Goal: Task Accomplishment & Management: Manage account settings

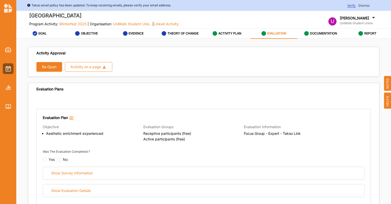
scroll to position [148, 0]
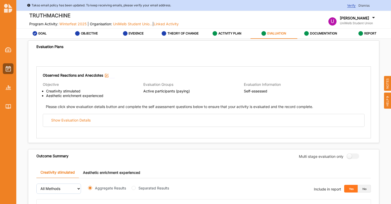
scroll to position [42, 0]
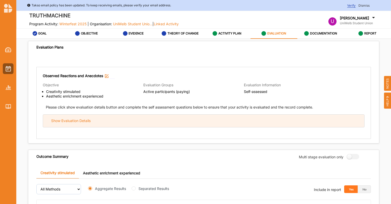
click at [162, 121] on div "Show Evaluation Details" at bounding box center [204, 120] width 322 height 12
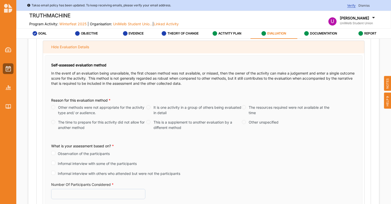
scroll to position [129, 0]
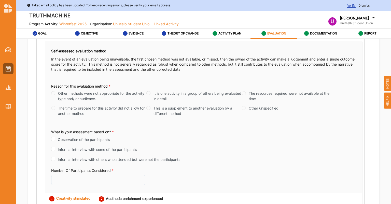
click at [113, 107] on label "The time to prepare for this activity did not allow for another method" at bounding box center [102, 110] width 88 height 11
click at [55, 107] on input "The time to prepare for this activity did not allow for another method" at bounding box center [53, 108] width 4 height 4
radio input "true"
click at [261, 95] on label "The resources required were not available at the time" at bounding box center [293, 95] width 88 height 11
click at [246, 95] on input "The resources required were not available at the time" at bounding box center [244, 93] width 4 height 4
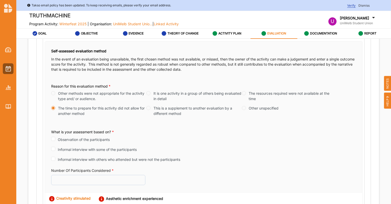
radio input "true"
click at [89, 109] on label "The time to prepare for this activity did not allow for another method" at bounding box center [102, 110] width 88 height 11
click at [55, 109] on input "The time to prepare for this activity did not allow for another method" at bounding box center [53, 108] width 4 height 4
radio input "true"
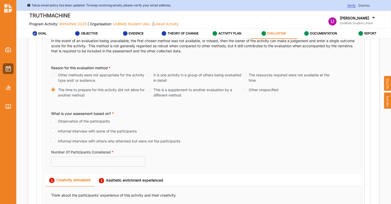
scroll to position [158, 0]
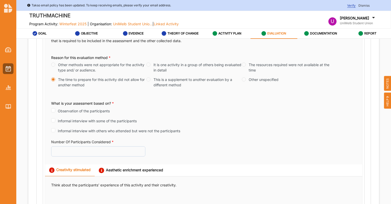
click at [92, 111] on label "Observation of the participants" at bounding box center [84, 110] width 52 height 5
click at [55, 111] on input "Observation of the participants" at bounding box center [53, 110] width 4 height 4
checkbox input "true"
radio input "true"
click at [97, 120] on label "Informal interview with some of the participants" at bounding box center [97, 119] width 79 height 5
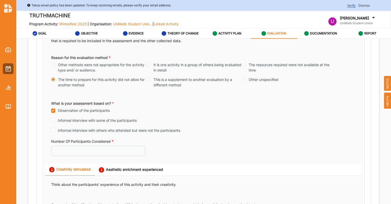
click at [55, 120] on input "Informal interview with some of the participants" at bounding box center [53, 119] width 4 height 4
click at [95, 120] on label "Informal interview with some of the participants" at bounding box center [97, 119] width 79 height 5
click at [55, 120] on input "Informal interview with some of the participants" at bounding box center [53, 120] width 4 height 4
checkbox input "false"
radio input "true"
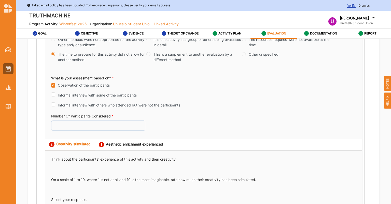
scroll to position [185, 0]
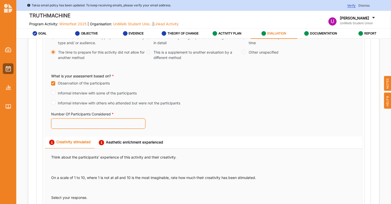
click at [95, 120] on input "Number Of Participants Considered *" at bounding box center [98, 123] width 94 height 10
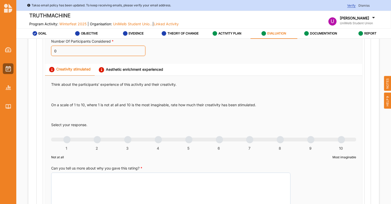
scroll to position [259, 0]
type input "0"
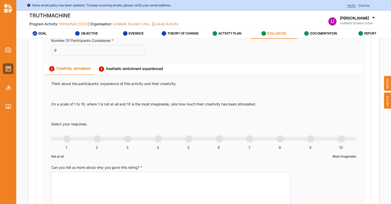
click at [68, 139] on div "1 2 3 4 5 6 7 8 9 10" at bounding box center [203, 141] width 305 height 4
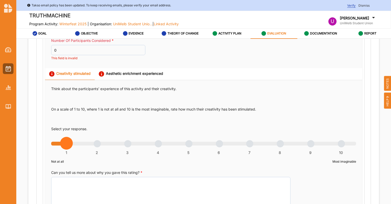
radio input "true"
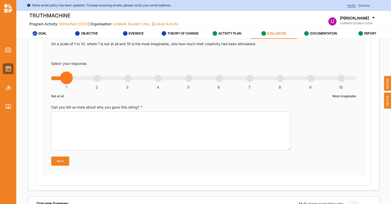
scroll to position [324, 0]
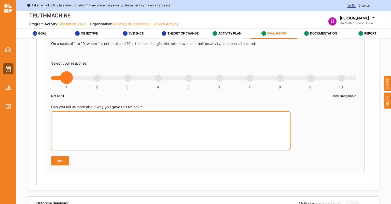
click at [68, 137] on textarea "Can you tell us more about why you gave this rating? *" at bounding box center [171, 130] width 240 height 39
click at [89, 137] on textarea "Can you tell us more about why you gave this rating? *" at bounding box center [171, 130] width 240 height 39
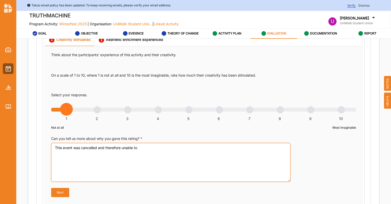
scroll to position [287, 0]
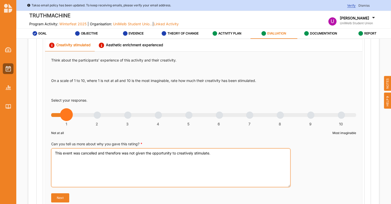
click at [95, 185] on textarea "This event was cancelled and therefore was not given the opportunity to creativ…" at bounding box center [171, 167] width 240 height 39
type textarea "This event was cancelled and therefore was not given the opportunity to creativ…"
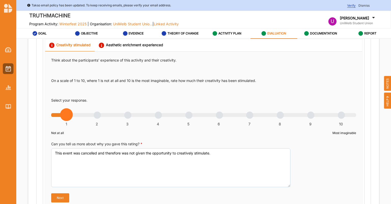
click at [61, 197] on button "Next" at bounding box center [60, 197] width 18 height 9
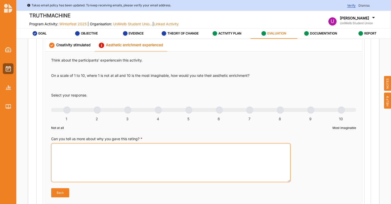
click at [83, 160] on textarea "Can you tell us more about why you gave this rating? *" at bounding box center [171, 162] width 240 height 39
paste textarea "This event was cancelled and therefore was not given the opportunity to creativ…"
type textarea "This event was cancelled and therefore was not given the opportunity to creativ…"
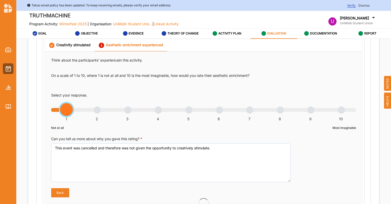
click at [62, 111] on div "1 2 3 4 5 6 7 8 9 10" at bounding box center [203, 113] width 305 height 4
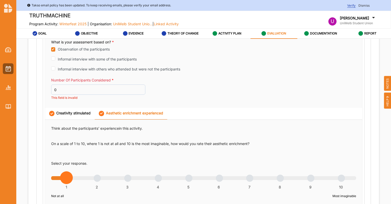
scroll to position [218, 0]
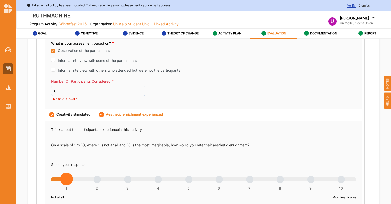
click at [76, 114] on div "Creativity stimulated" at bounding box center [70, 114] width 42 height 5
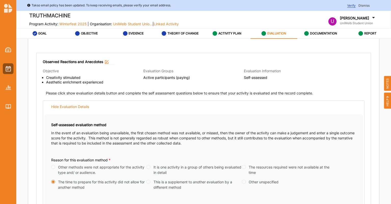
scroll to position [0, 0]
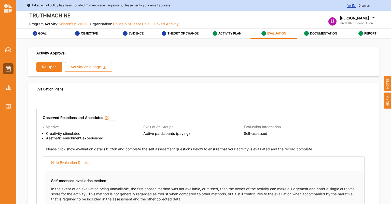
click at [56, 89] on div "Evaluation Plans" at bounding box center [49, 89] width 27 height 5
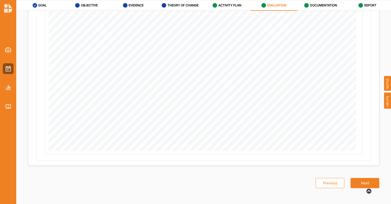
scroll to position [619, 0]
click at [356, 179] on button "Next" at bounding box center [365, 181] width 29 height 10
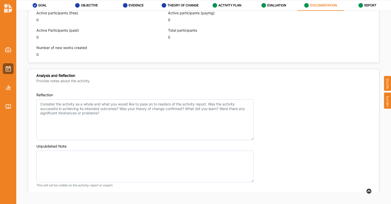
scroll to position [337, 0]
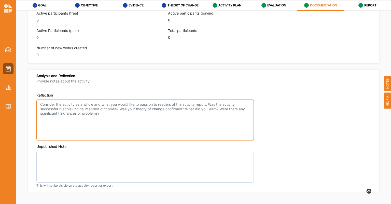
click at [92, 129] on textarea "Reflection" at bounding box center [145, 119] width 218 height 41
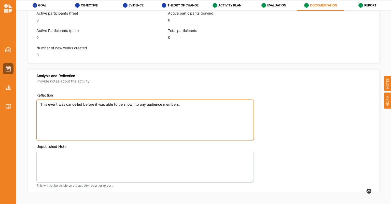
type textarea "This event was cancelled before it was able to be shown to any audience members."
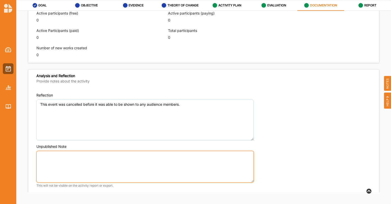
click at [70, 163] on textarea "Unpublished Note" at bounding box center [145, 167] width 218 height 32
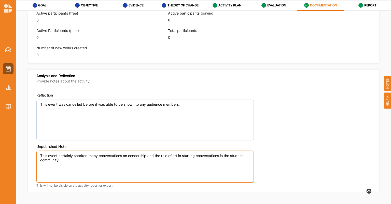
scroll to position [368, 0]
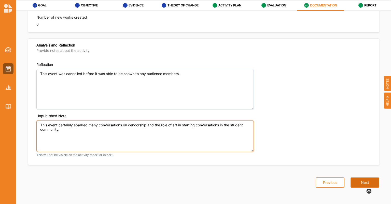
type textarea "This event certainly sparked many conversations on cencorship and the role of a…"
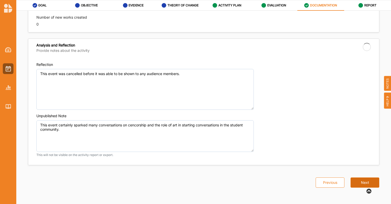
click at [353, 181] on button "Next" at bounding box center [365, 182] width 29 height 10
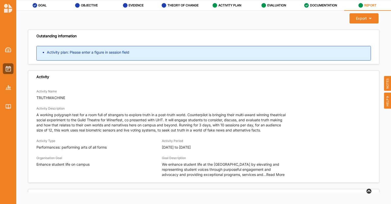
click at [303, 121] on div "Activity Description A working polygraph test for a room full of strangers to e…" at bounding box center [203, 118] width 335 height 27
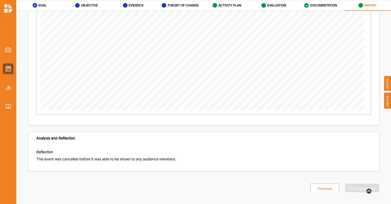
scroll to position [1168, 0]
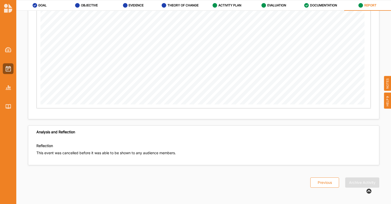
click at [361, 181] on div "Previous Archive Activity" at bounding box center [342, 176] width 75 height 22
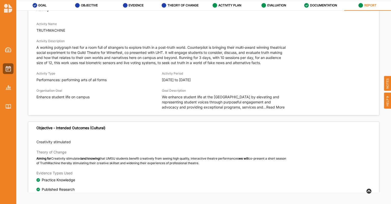
scroll to position [0, 0]
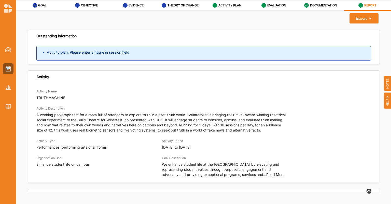
click at [218, 9] on div "ACTIVITY PLAN" at bounding box center [227, 5] width 29 height 9
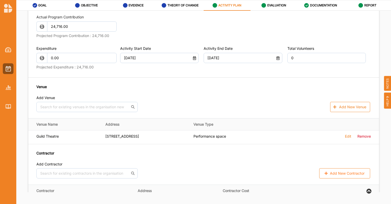
scroll to position [324, 0]
drag, startPoint x: 67, startPoint y: 37, endPoint x: 30, endPoint y: 38, distance: 37.0
click at [30, 38] on div "Actual Program Contribution 24716.00 Projected Program Contribution : 24,716.00…" at bounding box center [203, 97] width 351 height 176
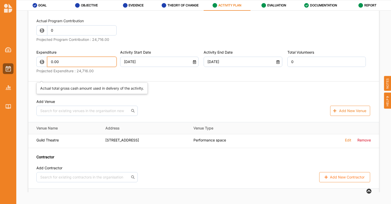
click at [93, 67] on input "0.00" at bounding box center [82, 62] width 70 height 10
type input "0.00"
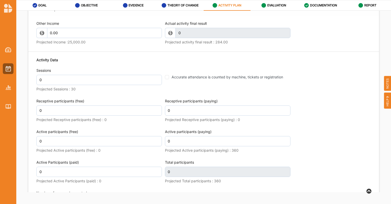
scroll to position [658, 0]
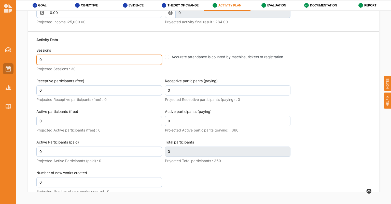
drag, startPoint x: 84, startPoint y: 72, endPoint x: 11, endPoint y: 68, distance: 73.0
click at [11, 68] on div "Takso email policy has been updated. To keep receiving emails, please verify yo…" at bounding box center [195, 88] width 391 height 232
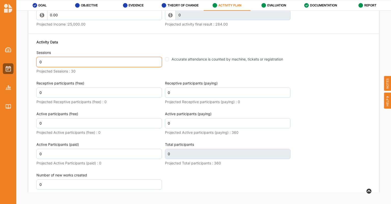
scroll to position [654, 0]
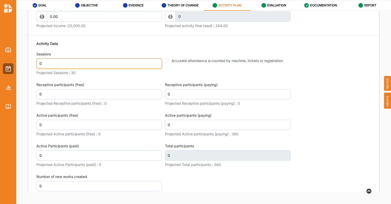
drag, startPoint x: 43, startPoint y: 77, endPoint x: 33, endPoint y: 76, distance: 10.3
click at [33, 76] on div "Other Income 0.00 Projected Income : 25,000.00 Actual activity final result 0 T…" at bounding box center [203, 101] width 351 height 205
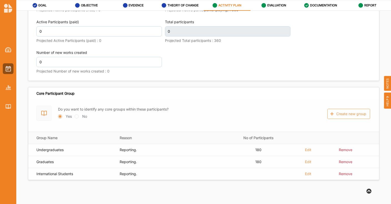
scroll to position [806, 0]
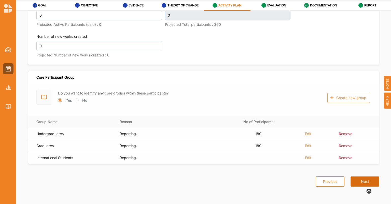
type input "1"
click at [364, 183] on button "Next" at bounding box center [365, 181] width 29 height 10
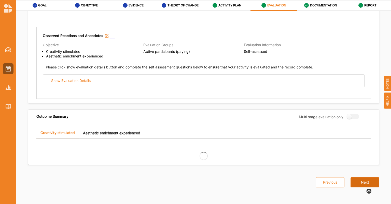
scroll to position [289, 0]
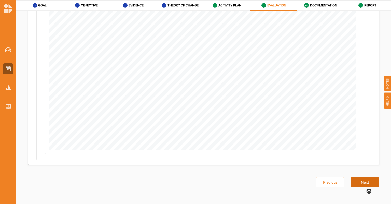
click at [363, 179] on button "Next" at bounding box center [365, 182] width 29 height 10
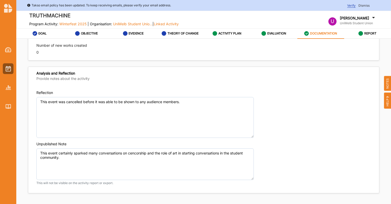
scroll to position [28, 0]
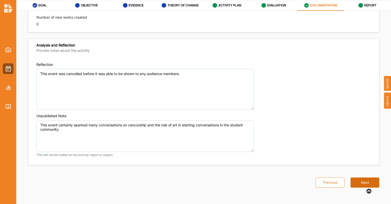
click at [366, 178] on button "Next" at bounding box center [365, 182] width 29 height 10
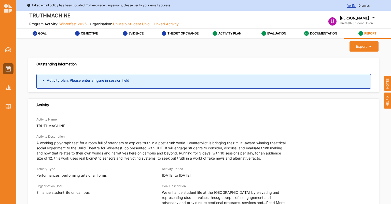
click at [103, 78] on li "Activity plan: Please enter a figure in session field" at bounding box center [209, 80] width 324 height 5
click at [223, 37] on div "ACTIVITY PLAN" at bounding box center [227, 33] width 29 height 9
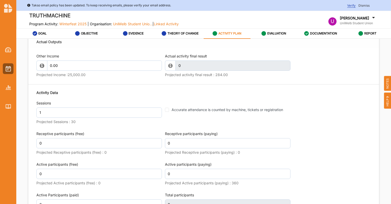
scroll to position [639, 0]
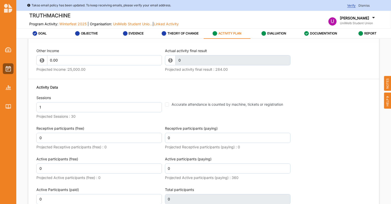
click at [172, 65] on div "0 This field is invalid" at bounding box center [228, 60] width 126 height 10
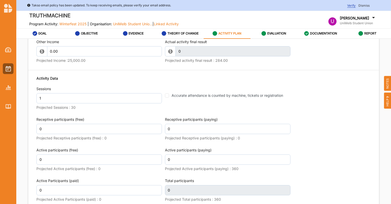
scroll to position [655, 0]
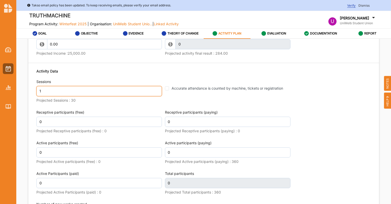
drag, startPoint x: 44, startPoint y: 104, endPoint x: 36, endPoint y: 103, distance: 7.7
click at [36, 96] on input "1" at bounding box center [99, 91] width 126 height 10
type input "0"
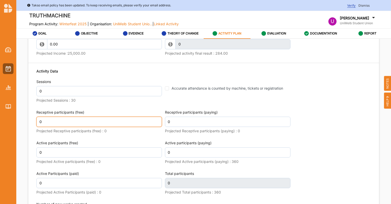
click at [92, 127] on input "0" at bounding box center [99, 121] width 126 height 10
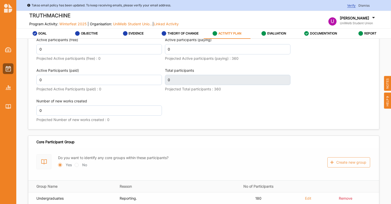
scroll to position [754, 0]
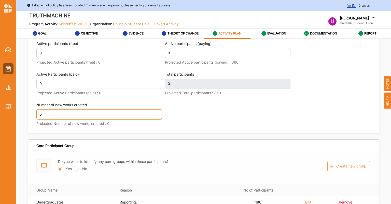
click at [83, 119] on input "0" at bounding box center [99, 114] width 126 height 10
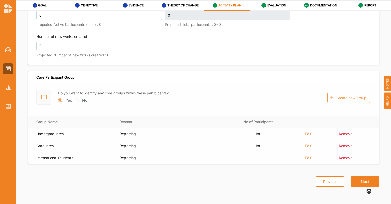
scroll to position [810, 0]
click at [304, 133] on form "Do you want to identify any core groups within these participants? Yes No Creat…" at bounding box center [203, 123] width 351 height 80
click at [309, 135] on form "Do you want to identify any core groups within these participants? Yes No Creat…" at bounding box center [203, 123] width 351 height 80
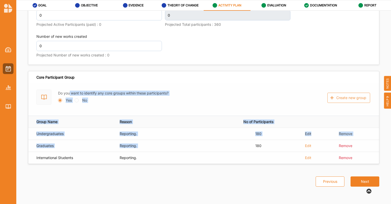
drag, startPoint x: 247, startPoint y: 143, endPoint x: 70, endPoint y: 92, distance: 184.3
click at [70, 92] on form "Do you want to identify any core groups within these participants? Yes No Creat…" at bounding box center [203, 123] width 351 height 80
click at [81, 104] on form "Do you want to identify any core groups within these participants? Yes No Creat…" at bounding box center [203, 123] width 351 height 80
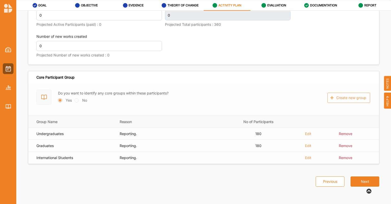
click at [77, 100] on form "Do you want to identify any core groups within these participants? Yes No Creat…" at bounding box center [203, 123] width 351 height 80
click at [362, 181] on button "Next" at bounding box center [365, 181] width 29 height 10
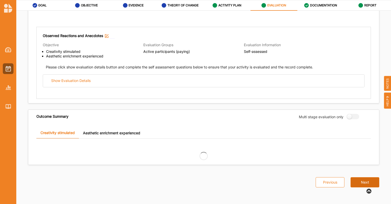
scroll to position [289, 0]
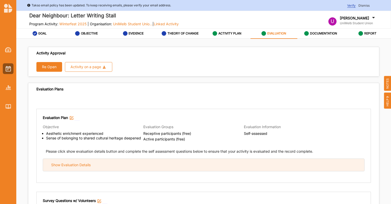
click at [70, 163] on div "Show Evaluation Details" at bounding box center [70, 164] width 39 height 5
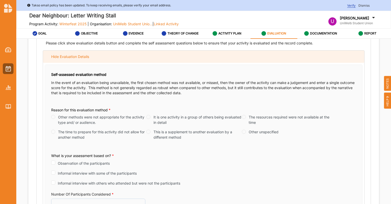
scroll to position [111, 0]
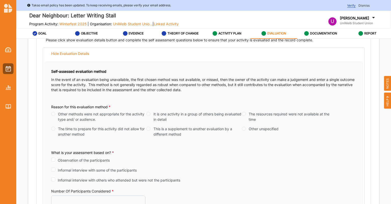
click at [72, 110] on div "Reason for this evaluation method * Other methods were not appropriate for the …" at bounding box center [203, 121] width 305 height 42
click at [172, 117] on label "It is one activity in a group of others being evaluated in detail" at bounding box center [198, 116] width 88 height 11
click at [151, 116] on input "It is one activity in a group of others being evaluated in detail" at bounding box center [149, 114] width 4 height 4
radio input "true"
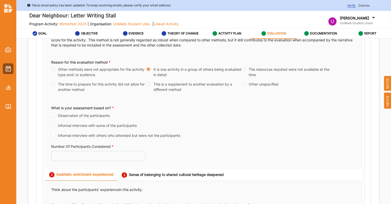
scroll to position [157, 0]
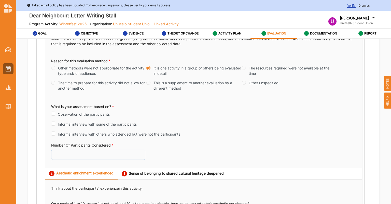
click at [164, 89] on label "This is a supplement to another evaluation by a different method" at bounding box center [198, 85] width 88 height 11
click at [151, 85] on input "This is a supplement to another evaluation by a different method" at bounding box center [149, 83] width 4 height 4
radio input "true"
click at [167, 69] on label "It is one activity in a group of others being evaluated in detail" at bounding box center [198, 70] width 88 height 11
click at [151, 69] on input "It is one activity in a group of others being evaluated in detail" at bounding box center [149, 68] width 4 height 4
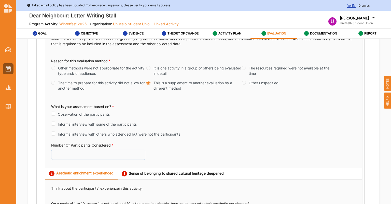
radio input "true"
click at [163, 86] on label "This is a supplement to another evaluation by a different method" at bounding box center [198, 85] width 88 height 11
click at [151, 85] on input "This is a supplement to another evaluation by a different method" at bounding box center [149, 83] width 4 height 4
radio input "true"
click at [85, 113] on label "Observation of the participants" at bounding box center [84, 113] width 52 height 5
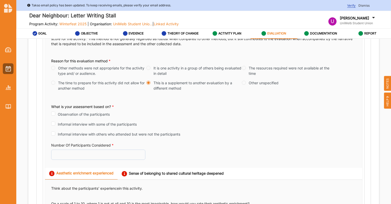
click at [55, 113] on input "Observation of the participants" at bounding box center [53, 113] width 4 height 4
checkbox input "true"
click at [83, 158] on input "Number Of Participants Considered *" at bounding box center [98, 154] width 94 height 10
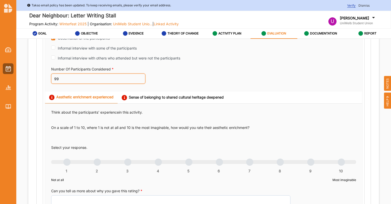
scroll to position [242, 0]
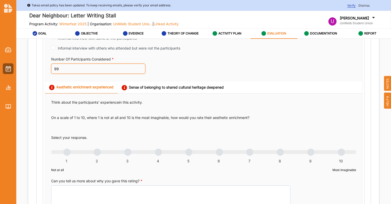
type input "99"
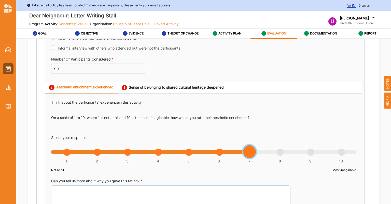
click at [247, 153] on div "1 2 3 4 5 6 7 8 9 10" at bounding box center [203, 155] width 305 height 4
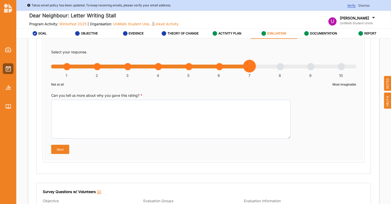
scroll to position [329, 0]
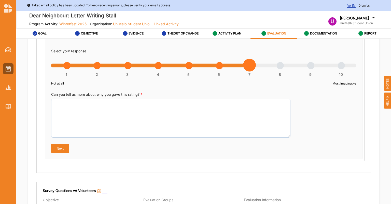
click at [228, 138] on div "Think about the participants' experience in this activity . On a scale of 1 to …" at bounding box center [204, 75] width 318 height 136
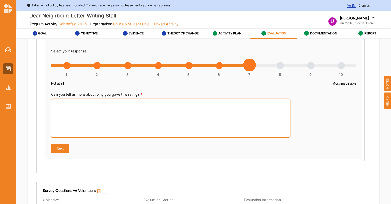
click at [219, 118] on textarea "Can you tell us more about why you gave this rating? *" at bounding box center [171, 118] width 240 height 39
type textarea "S"
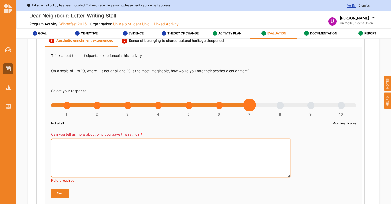
scroll to position [289, 0]
click at [141, 157] on textarea "Can you tell us more about why you gave this rating? *" at bounding box center [171, 157] width 240 height 39
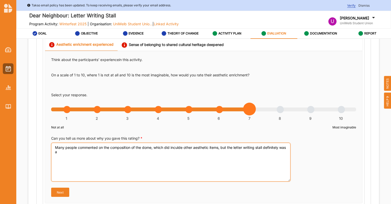
click at [108, 150] on textarea "Many people commented on the composition of the dome, which did inculde other a…" at bounding box center [171, 161] width 240 height 39
click at [111, 147] on textarea "Many people commented on the composition of the dome, which did inculde other a…" at bounding box center [171, 161] width 240 height 39
click at [111, 156] on textarea "Many people commented on the artistic composition of the dome, which did inculd…" at bounding box center [171, 161] width 240 height 39
type textarea "Many people commented on the artistic composition of the dome, which did inculd…"
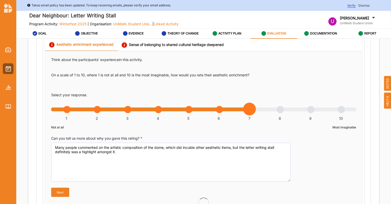
click at [59, 191] on button "Next" at bounding box center [60, 191] width 18 height 9
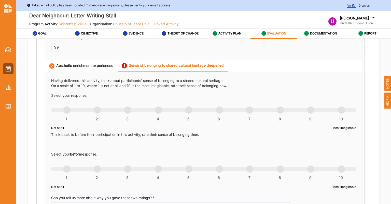
scroll to position [264, 0]
click at [64, 105] on div "Select your response. 1 2 3 4 5 6 7 8 9 10 Not at all Most imaginable Think bac…" at bounding box center [203, 142] width 305 height 98
click at [68, 111] on div "1 2 3 4 5 6 7 8 9 10" at bounding box center [203, 113] width 305 height 4
radio input "true"
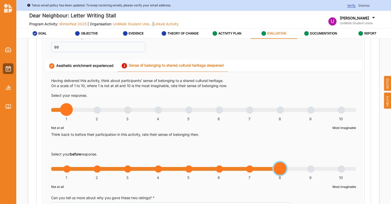
click at [274, 170] on div "1 2 3 4 5 6 7 8 9 10" at bounding box center [203, 171] width 305 height 4
radio input "true"
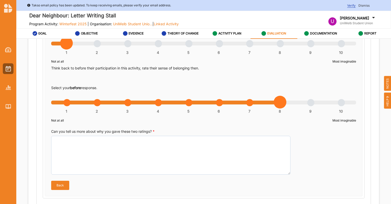
scroll to position [331, 0]
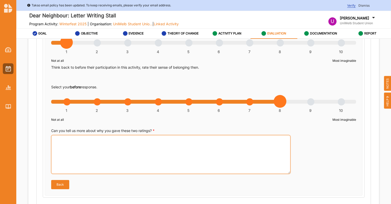
click at [173, 148] on textarea "Can you tell us more about why you gave these two ratings? *" at bounding box center [171, 154] width 240 height 39
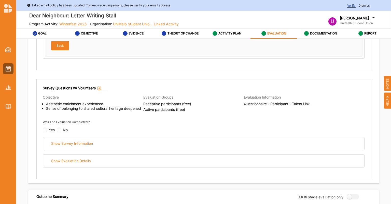
scroll to position [472, 0]
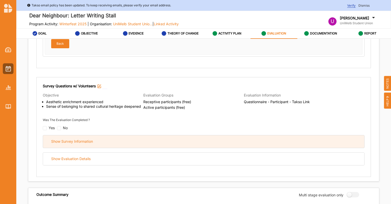
type textarea "The content of the written letters have a strong common theme of shared hope, e…"
click at [81, 140] on div "Show Survey Information" at bounding box center [72, 141] width 42 height 5
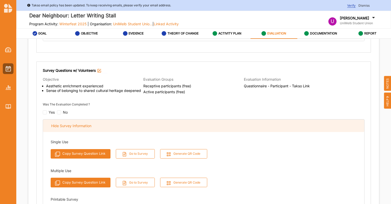
scroll to position [715, 0]
click at [75, 127] on div "Hide Survey Information" at bounding box center [71, 126] width 40 height 5
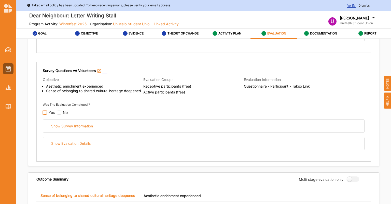
click at [45, 112] on input "checkbox" at bounding box center [45, 112] width 4 height 4
checkbox input "false"
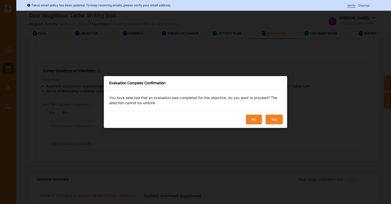
click at [254, 120] on button "No" at bounding box center [254, 119] width 16 height 10
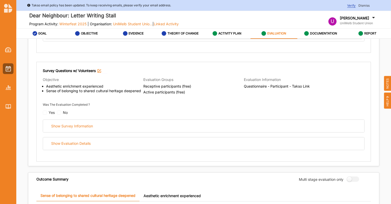
drag, startPoint x: 69, startPoint y: 147, endPoint x: 71, endPoint y: 136, distance: 10.5
click at [71, 137] on div "Show Evaluation Details" at bounding box center [204, 143] width 322 height 13
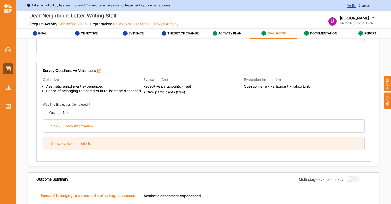
click at [71, 142] on div "Show Evaluation Details" at bounding box center [70, 143] width 39 height 5
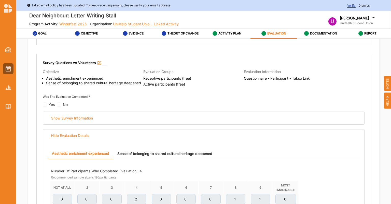
scroll to position [718, 0]
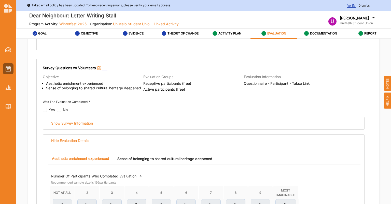
click at [49, 108] on div "Yes" at bounding box center [52, 109] width 6 height 5
click at [45, 109] on div "Yes" at bounding box center [49, 110] width 12 height 4
click at [50, 110] on div "Yes" at bounding box center [52, 109] width 6 height 5
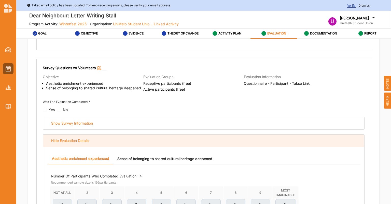
click at [54, 142] on div "Hide Evaluation Details" at bounding box center [70, 140] width 38 height 5
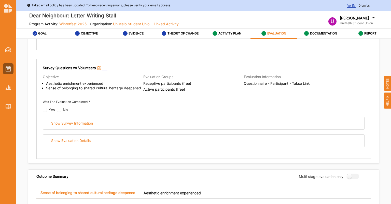
click at [43, 112] on div "Yes" at bounding box center [49, 110] width 12 height 4
click at [46, 109] on div "Yes" at bounding box center [49, 110] width 12 height 4
click at [49, 110] on div "Yes" at bounding box center [52, 109] width 6 height 5
click at [42, 109] on div "Survey Questions w/ Volunteers Objective Aesthetic enrichment experienced Sense…" at bounding box center [203, 109] width 335 height 100
click at [45, 110] on div "Yes" at bounding box center [49, 110] width 12 height 4
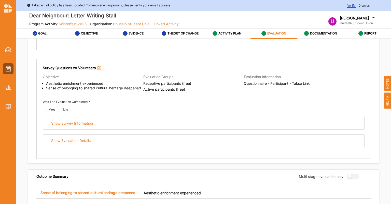
click at [45, 110] on div "Yes" at bounding box center [49, 110] width 12 height 4
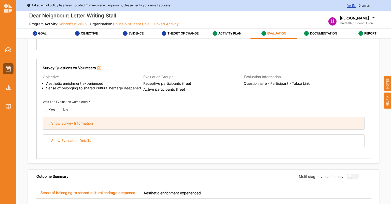
click at [68, 121] on div "Show Survey Information" at bounding box center [72, 123] width 42 height 5
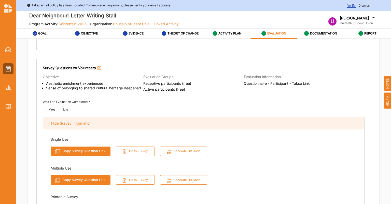
click at [65, 124] on div "Hide Survey Information" at bounding box center [71, 123] width 40 height 5
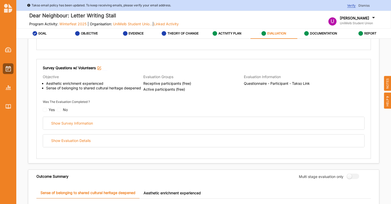
click at [46, 109] on div "Yes" at bounding box center [49, 110] width 12 height 4
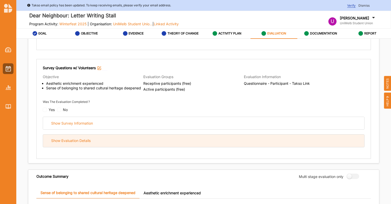
click at [62, 142] on div "Show Evaluation Details" at bounding box center [204, 140] width 322 height 12
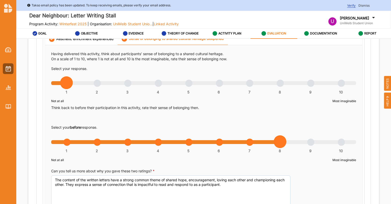
scroll to position [290, 0]
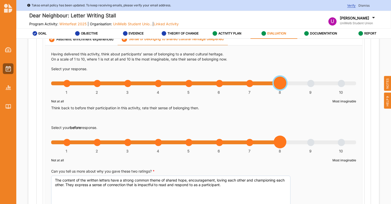
click at [278, 84] on div "1 2 3 4 5 6 7 8 9 10" at bounding box center [203, 86] width 305 height 4
radio input "true"
click at [61, 139] on div "Select your response. 1 2 3 4 5 6 7 8 9 10 Not at all Most imaginable Think bac…" at bounding box center [203, 115] width 305 height 98
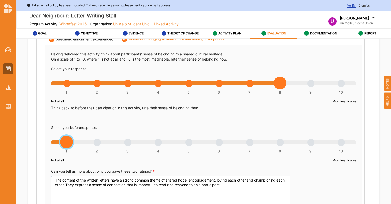
click at [69, 143] on div "1 2 3 4 5 6 7 8 9 10" at bounding box center [203, 145] width 305 height 4
radio input "true"
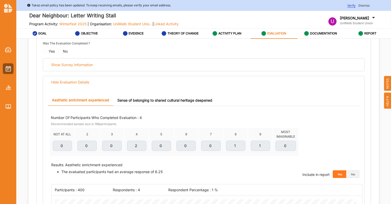
scroll to position [777, 0]
click at [60, 50] on div "No" at bounding box center [62, 51] width 11 height 4
click at [44, 52] on div "Yes" at bounding box center [49, 51] width 12 height 4
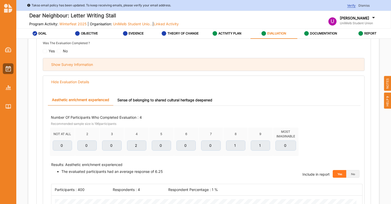
click at [67, 63] on div "Show Survey Information" at bounding box center [72, 64] width 42 height 5
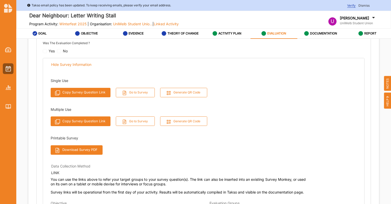
click at [45, 52] on div "Yes" at bounding box center [49, 51] width 12 height 4
click at [62, 71] on div "Single Use Copy Survey Question Link Go to Survey Generate QR Code Multiple Use…" at bounding box center [204, 115] width 322 height 88
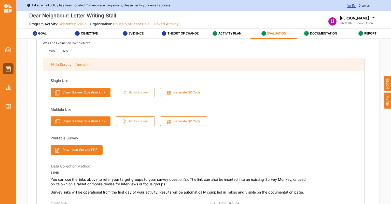
click at [62, 67] on div "Hide Survey Information" at bounding box center [204, 64] width 322 height 12
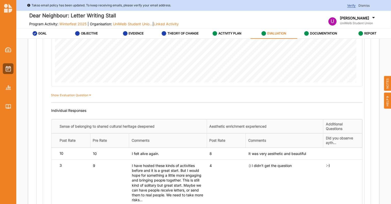
scroll to position [1092, 0]
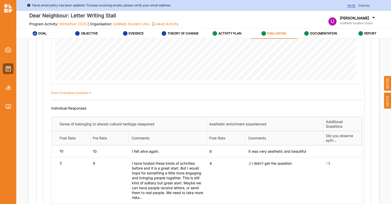
click at [79, 92] on label "Show Evaluation Question" at bounding box center [72, 92] width 42 height 5
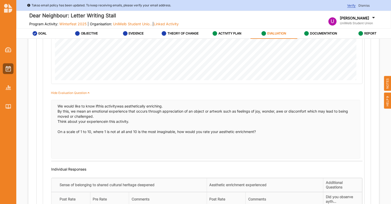
click at [79, 92] on label "Hide Evaluation Question" at bounding box center [71, 92] width 41 height 5
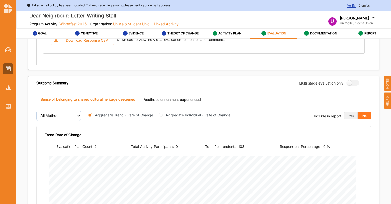
scroll to position [1287, 0]
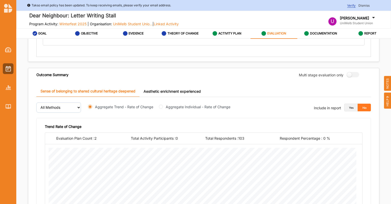
click at [347, 107] on button "Yes" at bounding box center [352, 107] width 14 height 8
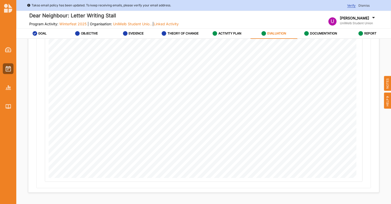
scroll to position [28, 0]
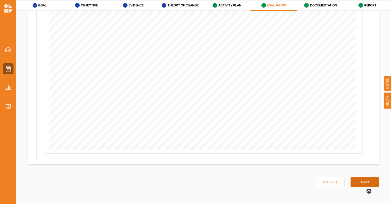
click at [356, 180] on button "Next" at bounding box center [365, 182] width 29 height 10
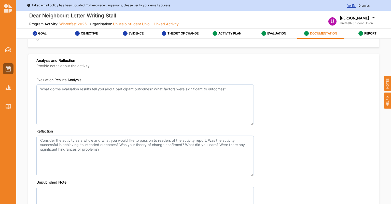
scroll to position [381, 0]
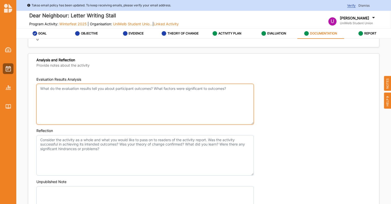
click at [122, 106] on textarea "Evaluation Results Analysis" at bounding box center [145, 104] width 218 height 41
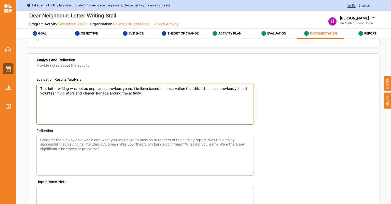
type textarea "This letter writing was not as popular as previous years. I believe based on ob…"
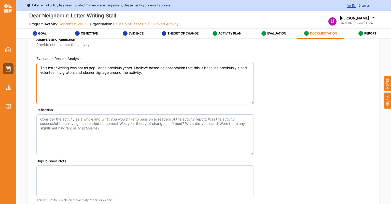
scroll to position [403, 0]
drag, startPoint x: 155, startPoint y: 71, endPoint x: 32, endPoint y: 64, distance: 123.3
click at [32, 64] on div "Evaluation Results Analysis This letter writing was not as popular as previous …" at bounding box center [203, 130] width 351 height 158
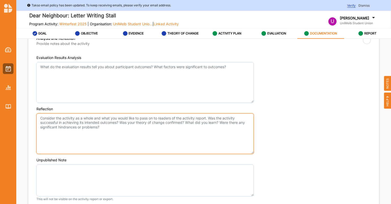
click at [71, 131] on textarea "Reflection" at bounding box center [145, 133] width 218 height 41
paste textarea "This letter writing was not as popular as previous years. I believe based on ob…"
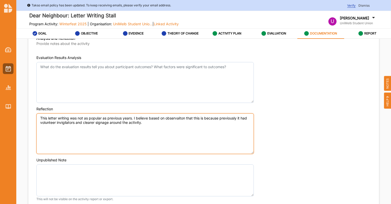
drag, startPoint x: 151, startPoint y: 122, endPoint x: 135, endPoint y: 116, distance: 17.1
click at [135, 116] on textarea "This letter writing was not as popular as previous years. I believe based on ob…" at bounding box center [145, 133] width 218 height 41
type textarea "This letter writing was not as popular as previous years. I believe based on ob…"
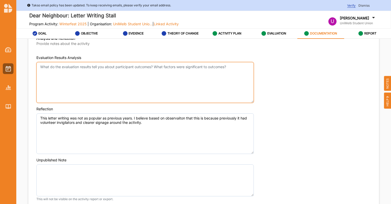
click at [103, 81] on textarea "Evaluation Results Analysis" at bounding box center [145, 82] width 218 height 41
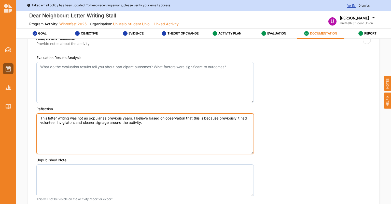
click at [169, 123] on textarea "This letter writing was not as popular as previous years. I believe based on ob…" at bounding box center [145, 133] width 218 height 41
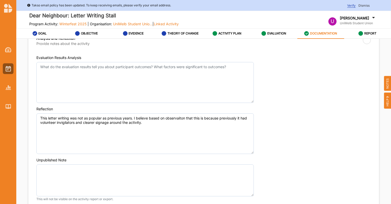
click at [124, 54] on div "Evaluation Results Analysis Reflection This letter writing was not as popular a…" at bounding box center [203, 130] width 351 height 158
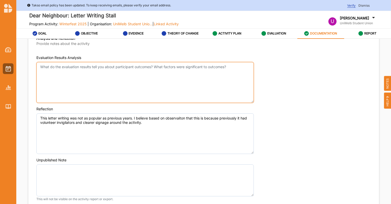
click at [121, 79] on textarea "Evaluation Results Analysis" at bounding box center [145, 82] width 218 height 41
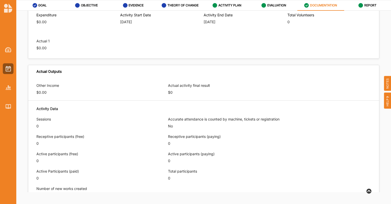
scroll to position [161, 0]
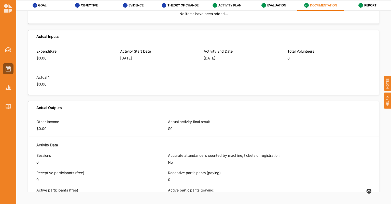
type textarea "Based on observation >50 letters"
click at [222, 6] on label "ACTIVITY PLAN" at bounding box center [230, 5] width 23 height 4
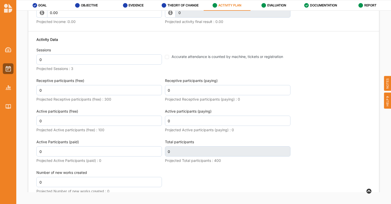
scroll to position [650, 0]
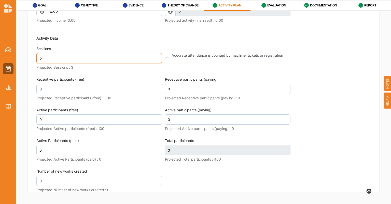
drag, startPoint x: 65, startPoint y: 71, endPoint x: 36, endPoint y: 73, distance: 29.2
click at [36, 73] on div "Other Income 0.00 Projected Income : 0.00 Actual activity final result 0 This f…" at bounding box center [203, 96] width 351 height 205
type input "5"
type input "3"
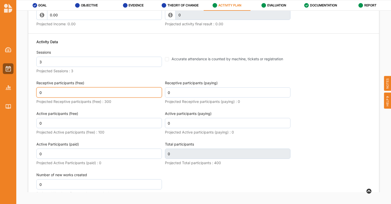
click at [46, 97] on input "0" at bounding box center [99, 92] width 126 height 10
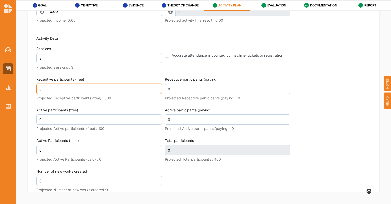
drag, startPoint x: 47, startPoint y: 102, endPoint x: 24, endPoint y: 101, distance: 22.9
click at [24, 101] on div "Activity Description Activity Name Dear Neighbour: Letter Writing Stall Select …" at bounding box center [203, 101] width 375 height 181
type input "2"
type input "4"
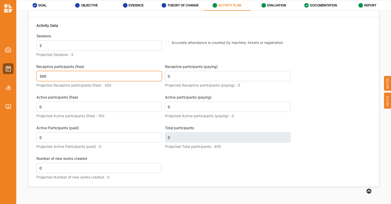
type input "300"
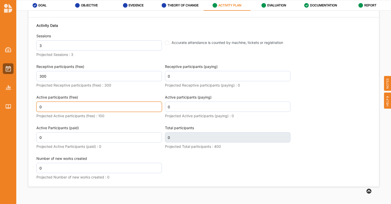
scroll to position [666, 0]
drag, startPoint x: 64, startPoint y: 114, endPoint x: 12, endPoint y: 122, distance: 51.7
click at [12, 122] on div "Takso email policy has been updated. To keep receiving emails, please verify yo…" at bounding box center [195, 88] width 391 height 232
type input "300"
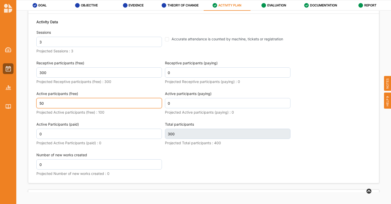
scroll to position [663, 0]
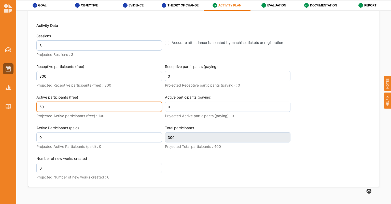
type input "50"
click at [143, 150] on div "Active Participants (paid) 0 Projected Active Participants (paid) : 0" at bounding box center [99, 137] width 126 height 25
type input "350"
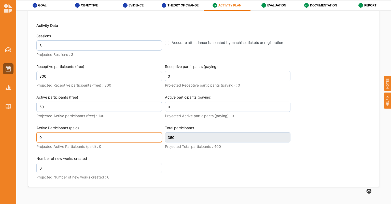
click at [135, 142] on input "0" at bounding box center [99, 137] width 126 height 10
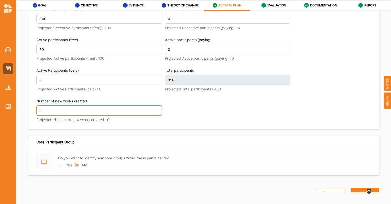
scroll to position [727, 0]
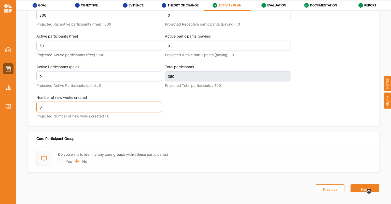
drag, startPoint x: 51, startPoint y: 116, endPoint x: 0, endPoint y: 122, distance: 51.0
click at [0, 122] on div "Takso email policy has been updated. To keep receiving emails, please verify yo…" at bounding box center [195, 88] width 391 height 232
type input "4"
type input "0"
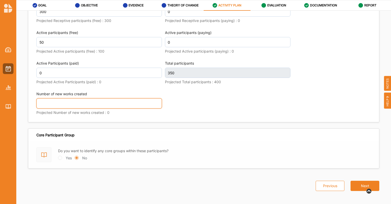
scroll to position [723, 0]
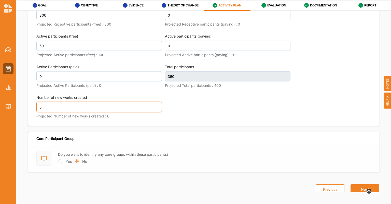
type input "50"
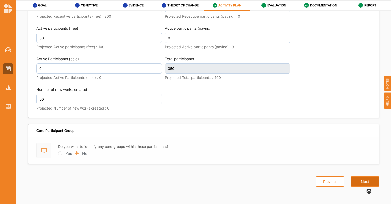
click at [366, 179] on button "Next" at bounding box center [365, 181] width 29 height 10
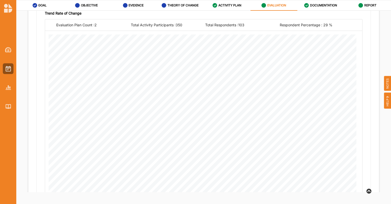
scroll to position [400, 0]
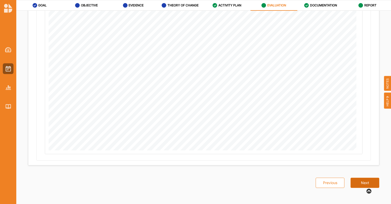
click at [354, 182] on button "Next" at bounding box center [365, 182] width 29 height 10
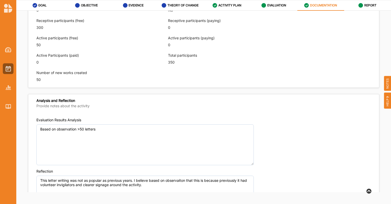
scroll to position [318, 0]
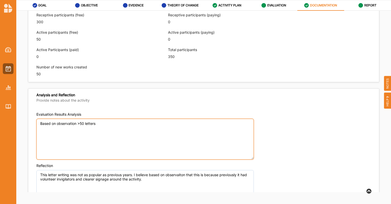
drag, startPoint x: 104, startPoint y: 124, endPoint x: 90, endPoint y: 125, distance: 13.8
click at [90, 125] on textarea "Based on observation >50 letters" at bounding box center [145, 138] width 218 height 41
click at [117, 120] on textarea "Based on observation >50 letters" at bounding box center [145, 138] width 218 height 41
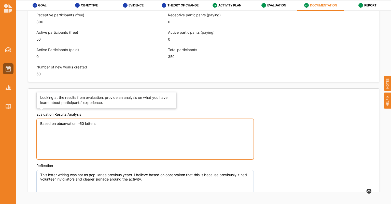
drag, startPoint x: 110, startPoint y: 124, endPoint x: 37, endPoint y: 116, distance: 73.8
click at [37, 116] on div "Evaluation Results Analysis Based on observation >50 letters" at bounding box center [203, 136] width 335 height 48
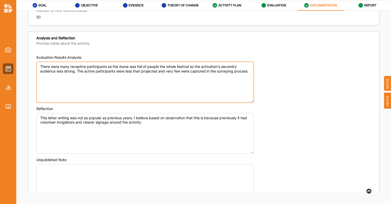
scroll to position [376, 0]
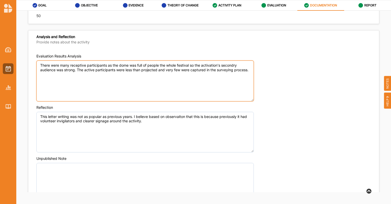
type textarea "There were many receptive participants as the dome was full of people the whole…"
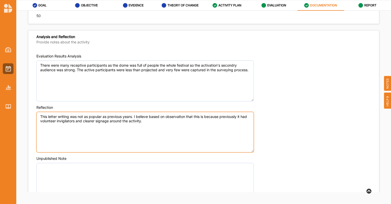
click at [165, 124] on textarea "This letter writing was not as popular as previous years. I believe based on ob…" at bounding box center [145, 132] width 218 height 41
click at [181, 116] on textarea "This letter writing was not as popular as previous years. I believe based on ob…" at bounding box center [145, 132] width 218 height 41
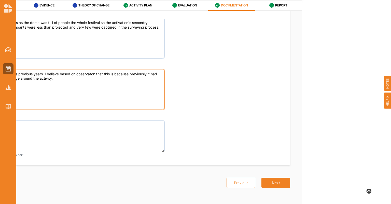
scroll to position [415, 0]
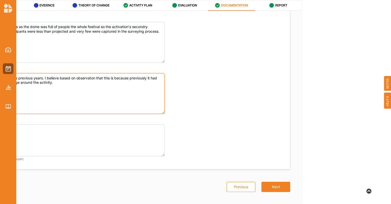
click at [52, 77] on textarea "This letter writing was not as popular as previous years. I believe based on ob…" at bounding box center [56, 93] width 218 height 41
drag, startPoint x: 25, startPoint y: 85, endPoint x: 63, endPoint y: 85, distance: 38.0
click at [63, 85] on textarea "This letter writing was not as popular as previous years. I believe based on ob…" at bounding box center [56, 93] width 218 height 41
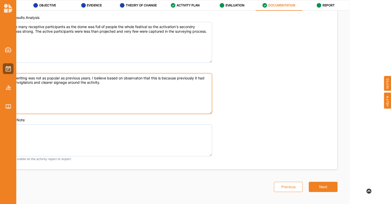
scroll to position [0, 40]
click at [63, 85] on textarea "This letter writing was not as popular as previous years. I believe based on ob…" at bounding box center [105, 93] width 218 height 41
drag, startPoint x: 20, startPoint y: 81, endPoint x: 0, endPoint y: 81, distance: 20.1
click at [0, 81] on div "Takso email policy has been updated. To keep receiving emails, please verify yo…" at bounding box center [155, 88] width 391 height 232
type textarea "This letter writing was not as popular as previous years. I believe based on ob…"
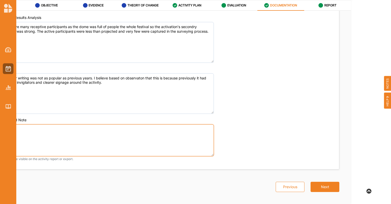
click at [108, 142] on textarea "Unpublished Note" at bounding box center [105, 140] width 218 height 32
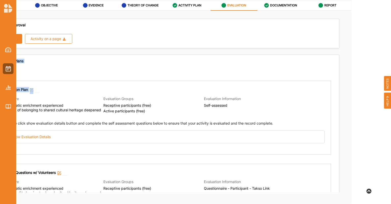
drag, startPoint x: 36, startPoint y: 64, endPoint x: 141, endPoint y: 70, distance: 105.1
click at [141, 70] on div "Evaluation Plans Evaluation Plan Objective Aesthetic enrichment experienced Sen…" at bounding box center [164, 161] width 352 height 213
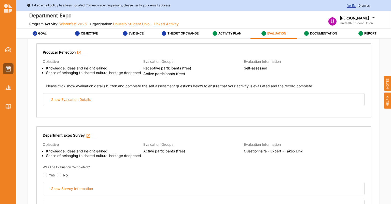
scroll to position [72, 0]
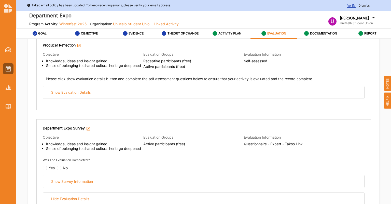
click at [219, 31] on label "ACTIVITY PLAN" at bounding box center [230, 33] width 23 height 4
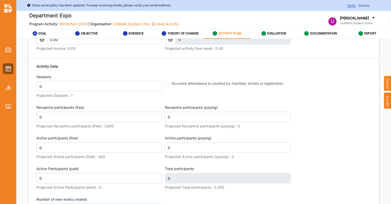
scroll to position [678, 0]
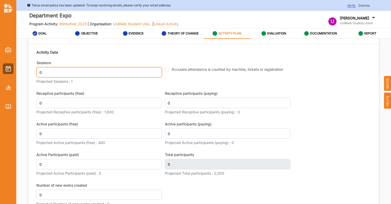
drag, startPoint x: 52, startPoint y: 83, endPoint x: 27, endPoint y: 84, distance: 24.7
type input "2"
click at [116, 84] on label "Projected Sessions : 1" at bounding box center [99, 81] width 126 height 5
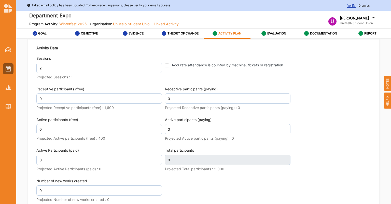
scroll to position [683, 0]
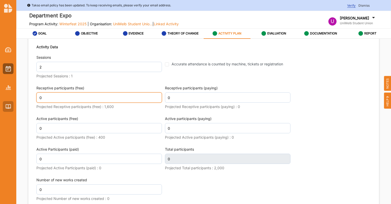
drag, startPoint x: 51, startPoint y: 111, endPoint x: 11, endPoint y: 105, distance: 39.7
click at [11, 105] on div "Takso email policy has been updated. To keep receiving emails, please verify yo…" at bounding box center [195, 116] width 391 height 232
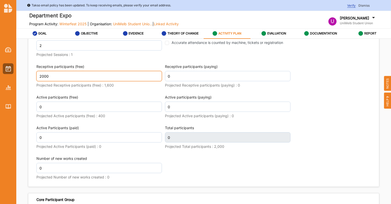
scroll to position [705, 0]
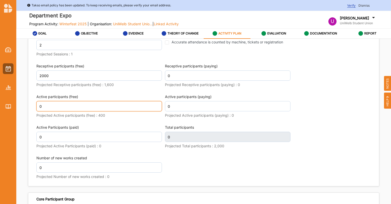
type input "2,000"
drag, startPoint x: 52, startPoint y: 118, endPoint x: 18, endPoint y: 114, distance: 34.7
click at [18, 114] on div "Activity Description Activity Name Department Expo Select Activity Type Guided …" at bounding box center [203, 129] width 375 height 181
type input "2,000"
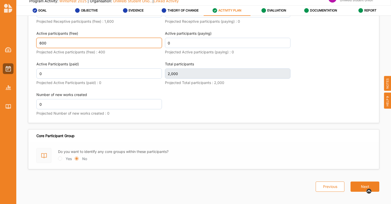
scroll to position [28, 0]
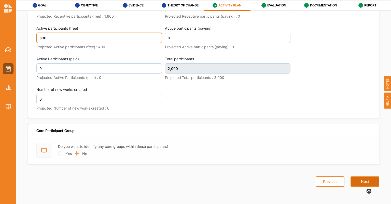
type input "600"
click at [366, 178] on button "Next" at bounding box center [365, 181] width 29 height 10
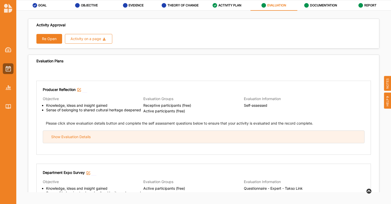
click at [101, 135] on div "Show Evaluation Details" at bounding box center [204, 136] width 322 height 12
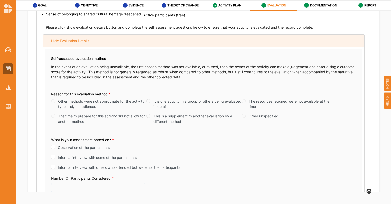
scroll to position [98, 0]
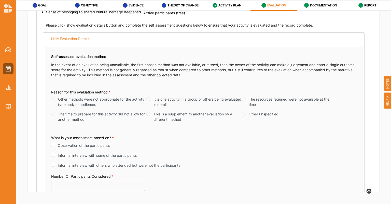
click at [177, 114] on label "This is a supplement to another evaluation by a different method" at bounding box center [198, 116] width 88 height 11
click at [151, 114] on input "This is a supplement to another evaluation by a different method" at bounding box center [149, 114] width 4 height 4
radio input "true"
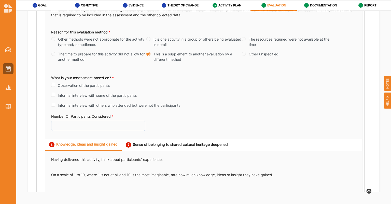
scroll to position [158, 0]
click at [70, 85] on label "Observation of the participants" at bounding box center [84, 84] width 52 height 5
click at [55, 85] on input "Observation of the participants" at bounding box center [53, 84] width 4 height 4
checkbox input "true"
click at [72, 92] on label "Informal interview with some of the participants" at bounding box center [97, 94] width 79 height 5
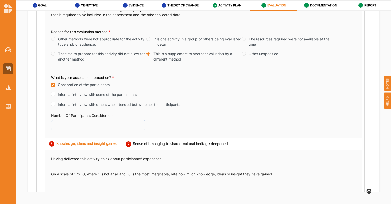
click at [55, 92] on input "Informal interview with some of the participants" at bounding box center [53, 94] width 4 height 4
checkbox input "true"
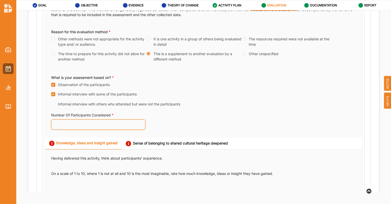
click at [79, 128] on input "Number Of Participants Considered *" at bounding box center [98, 124] width 94 height 10
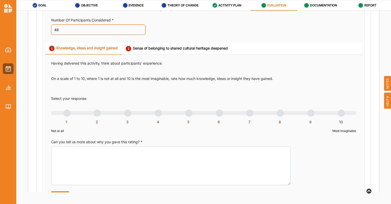
scroll to position [253, 0]
type input "48"
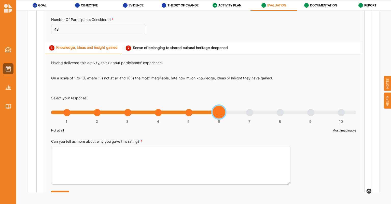
click at [217, 114] on div "1 2 3 4 5 6 7 8 9 10" at bounding box center [203, 115] width 305 height 4
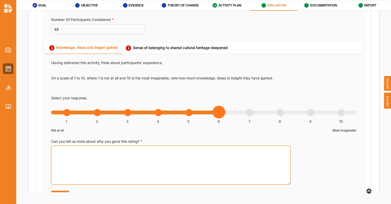
click at [169, 159] on textarea "Can you tell us more about why you gave this rating? *" at bounding box center [171, 165] width 240 height 39
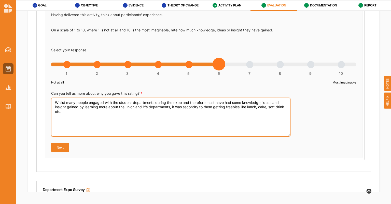
scroll to position [306, 0]
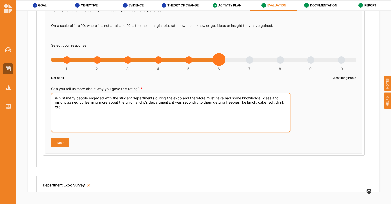
type textarea "Whilst many people engaged with the student departments during the expo and the…"
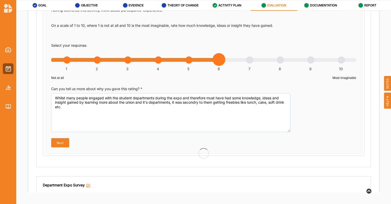
click at [62, 142] on button "Next" at bounding box center [60, 142] width 18 height 9
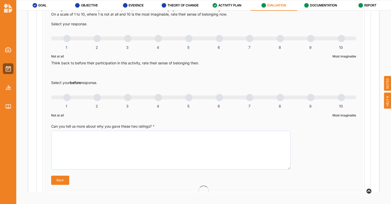
scroll to position [294, 0]
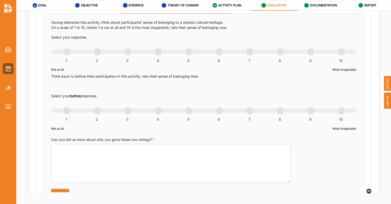
click at [67, 55] on div "1 2 3 4 5 6 7 8 9 10" at bounding box center [203, 54] width 305 height 4
radio input "true"
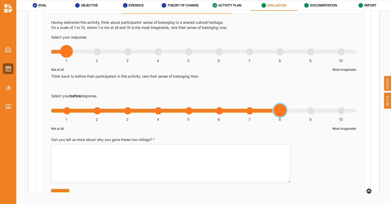
click at [279, 114] on div "1 2 3 4 5 6 7 8 9 10" at bounding box center [203, 113] width 305 height 4
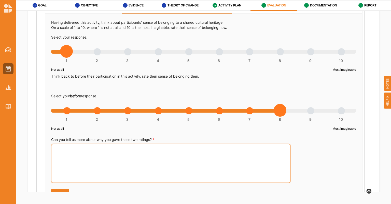
click at [216, 163] on textarea "Can you tell us more about why you gave these two ratings? *" at bounding box center [171, 163] width 240 height 39
type textarea "Departments expo and the"
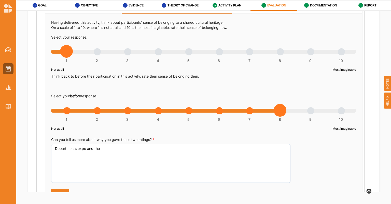
click at [313, 107] on div "Select your response. 1 2 3 4 5 6 7 8 9 10 Not at all Most imaginable Think bac…" at bounding box center [203, 84] width 305 height 98
radio input "true"
click at [308, 113] on div "1 2 3 4 5 6 7 8 9 10" at bounding box center [203, 113] width 305 height 4
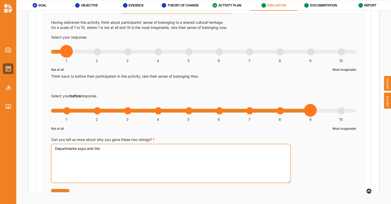
click at [157, 166] on textarea "Departments expo and the" at bounding box center [171, 163] width 240 height 39
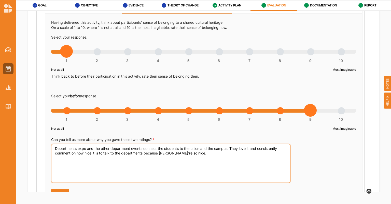
click at [161, 153] on textarea "Departments expo and the other department events connect the students to the un…" at bounding box center [171, 163] width 240 height 39
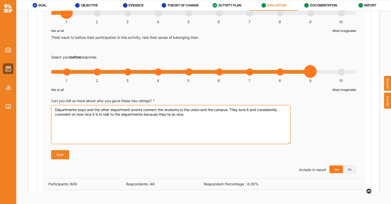
scroll to position [332, 0]
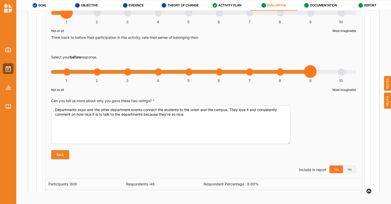
click at [255, 172] on div "Self-assessed evaluation method In the event of an evaluation being unavailable…" at bounding box center [204, 102] width 318 height 581
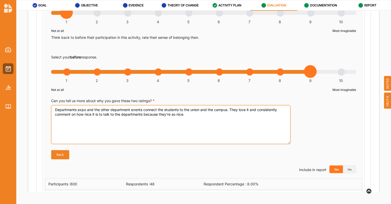
drag, startPoint x: 195, startPoint y: 118, endPoint x: 177, endPoint y: 114, distance: 18.0
click at [177, 114] on textarea "Departments expo and the other department events connect the students to the un…" at bounding box center [171, 124] width 240 height 39
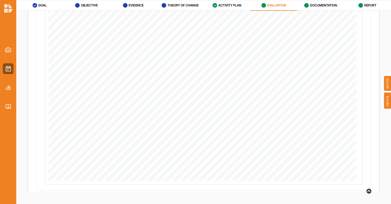
scroll to position [983, 0]
type textarea "Departments expo and the other department events connect the students to the un…"
click at [359, 182] on button "Next" at bounding box center [365, 182] width 29 height 10
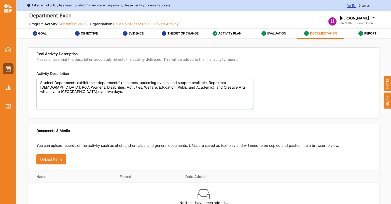
click at [272, 36] on div "EVALUATION" at bounding box center [274, 33] width 25 height 9
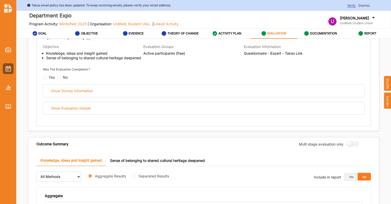
scroll to position [142, 0]
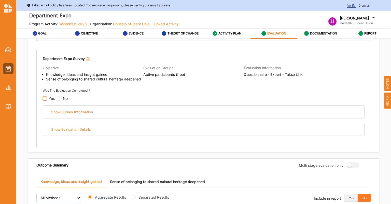
click at [44, 97] on input "checkbox" at bounding box center [45, 98] width 4 height 4
checkbox input "false"
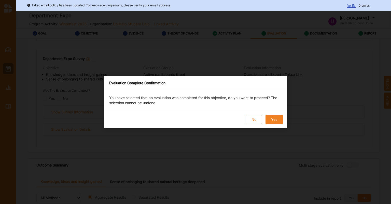
click at [270, 115] on button "Yes" at bounding box center [274, 119] width 17 height 10
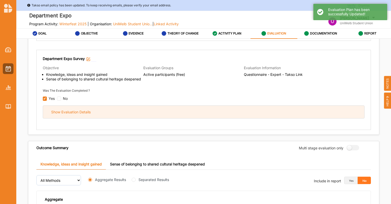
click at [91, 112] on div "Show Evaluation Details" at bounding box center [70, 112] width 39 height 5
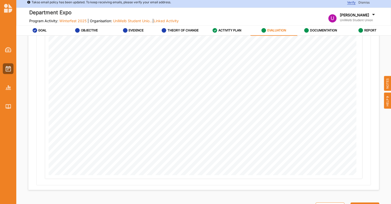
scroll to position [28, 0]
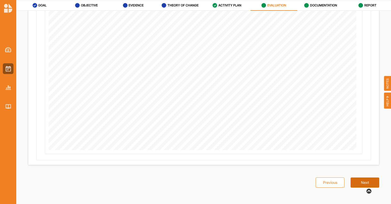
click at [356, 180] on button "Next" at bounding box center [365, 182] width 29 height 10
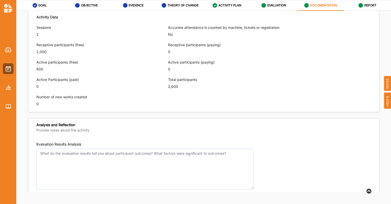
scroll to position [325, 0]
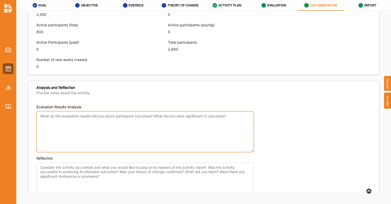
click at [216, 120] on textarea "Evaluation Results Analysis" at bounding box center [145, 131] width 218 height 41
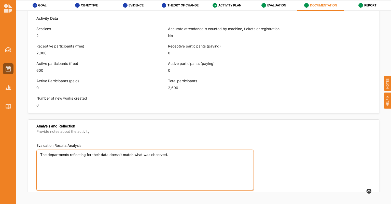
scroll to position [288, 0]
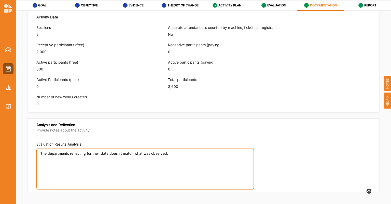
drag, startPoint x: 91, startPoint y: 152, endPoint x: 88, endPoint y: 152, distance: 3.1
click at [88, 152] on textarea "The departments reflecting for their data doesn't match what was observed." at bounding box center [145, 168] width 218 height 41
click at [91, 152] on textarea "The departments reflecting for their data doesn't match what was observed." at bounding box center [145, 168] width 218 height 41
click at [69, 153] on textarea "The departments reflecting for their data doesn't match what was observed." at bounding box center [145, 168] width 218 height 41
click at [148, 154] on textarea "The departments' data doesn't match what was observed." at bounding box center [145, 168] width 218 height 41
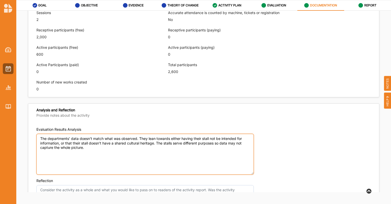
scroll to position [419, 0]
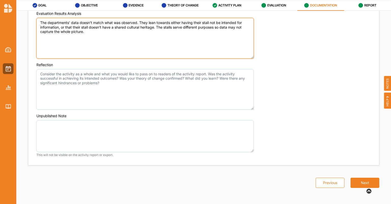
type textarea "The departments' data doesn't match what was observed. They lean towards either…"
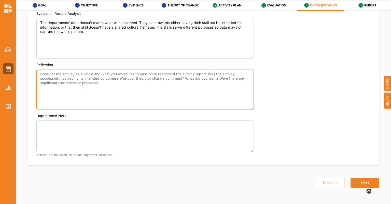
click at [108, 100] on textarea "Reflection" at bounding box center [145, 89] width 218 height 41
type textarea "w"
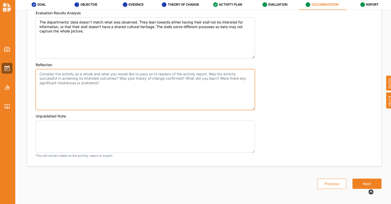
scroll to position [28, 0]
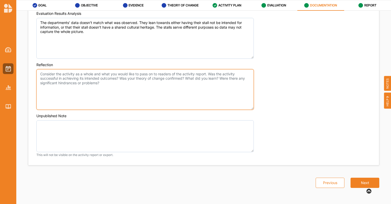
click at [139, 99] on textarea "Reflection" at bounding box center [145, 89] width 218 height 41
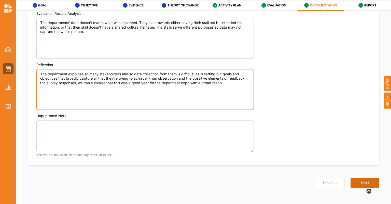
type textarea "The department expo has so many stakeholders and so data collection from them i…"
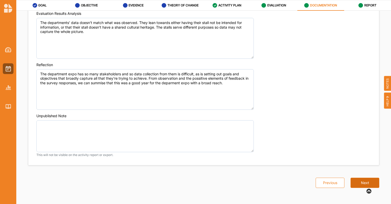
click at [354, 182] on button "Next" at bounding box center [365, 182] width 29 height 10
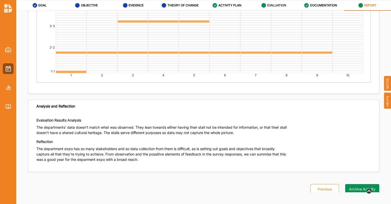
scroll to position [1846, 0]
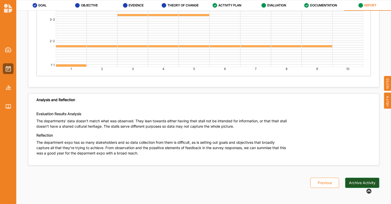
click at [358, 185] on button "Archive Activity" at bounding box center [363, 182] width 34 height 10
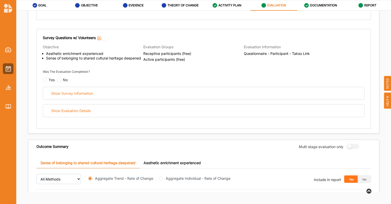
scroll to position [115, 0]
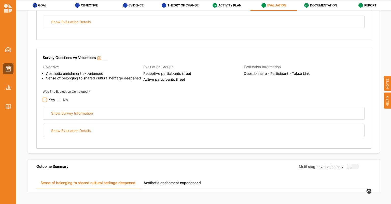
click at [45, 99] on input "checkbox" at bounding box center [45, 100] width 4 height 4
checkbox input "false"
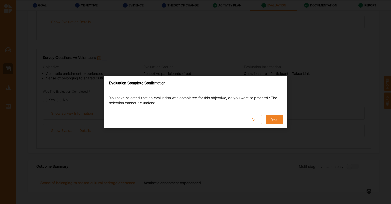
click at [276, 121] on button "Yes" at bounding box center [274, 119] width 17 height 10
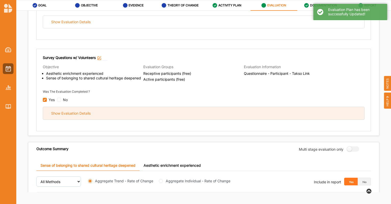
click at [125, 115] on div "Show Evaluation Details" at bounding box center [204, 113] width 322 height 12
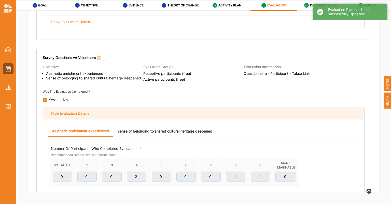
click at [125, 115] on div "Hide Evaluation Details" at bounding box center [204, 113] width 322 height 12
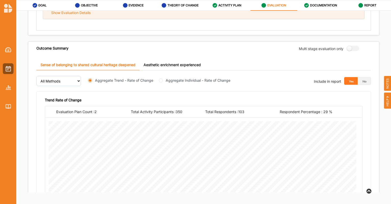
scroll to position [215, 0]
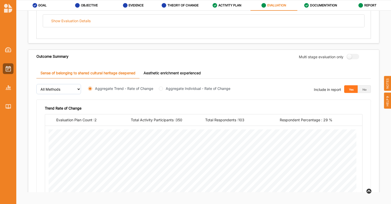
click at [165, 69] on link "Aesthetic enrichment experienced" at bounding box center [172, 73] width 65 height 11
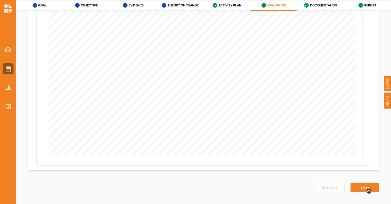
scroll to position [382, 0]
click at [369, 181] on button "Next" at bounding box center [365, 182] width 29 height 10
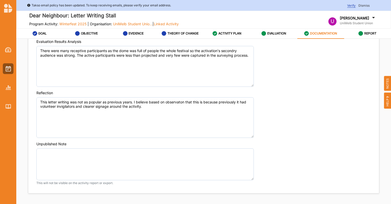
scroll to position [391, 0]
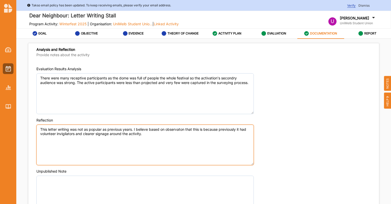
drag, startPoint x: 182, startPoint y: 127, endPoint x: 184, endPoint y: 131, distance: 5.2
click at [184, 131] on textarea "This letter writing was not as popular as previous years. I believe based on ob…" at bounding box center [145, 144] width 218 height 41
click at [181, 128] on textarea "This letter writing was not as popular as previous years. I believe based on ob…" at bounding box center [145, 144] width 218 height 41
click at [155, 137] on textarea "This letter writing was not as popular as previous years. I believe based on ob…" at bounding box center [145, 144] width 218 height 41
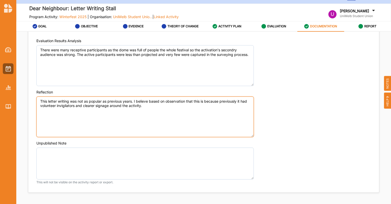
scroll to position [419, 0]
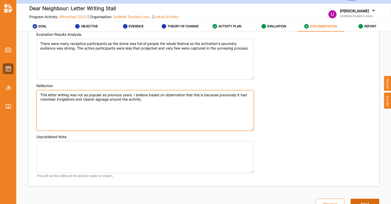
type textarea "This letter writing was not as popular as previous years. I believe based on ob…"
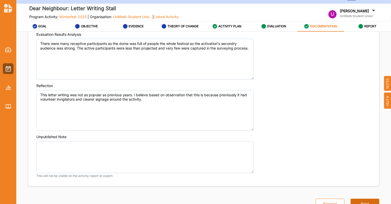
click at [367, 201] on button "Next" at bounding box center [365, 203] width 29 height 10
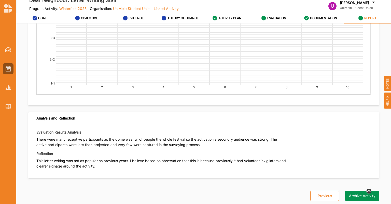
scroll to position [28, 0]
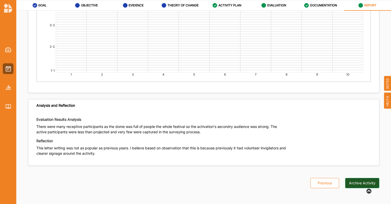
click at [364, 182] on button "Archive Activity" at bounding box center [363, 183] width 34 height 10
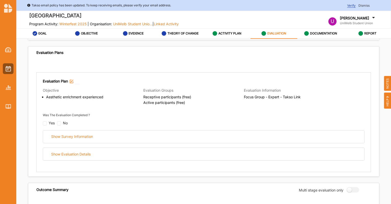
scroll to position [37, 0]
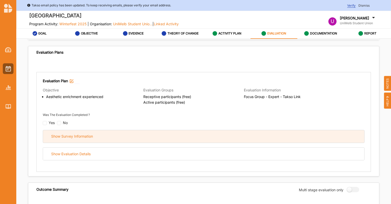
click at [67, 135] on div "Show Survey Information" at bounding box center [72, 136] width 42 height 5
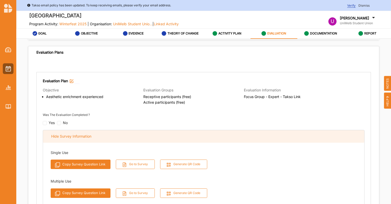
scroll to position [44, 0]
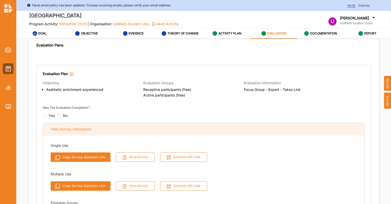
click at [66, 131] on div "Hide Survey Information" at bounding box center [204, 129] width 322 height 12
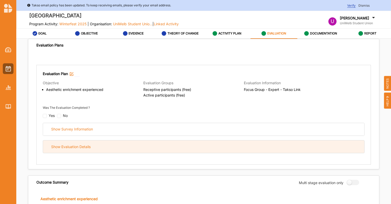
click at [69, 146] on div "Show Evaluation Details" at bounding box center [70, 146] width 39 height 5
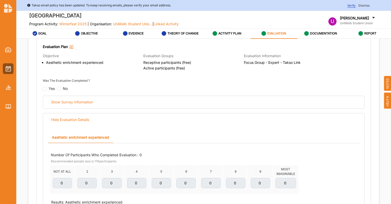
scroll to position [70, 0]
click at [64, 90] on div "No" at bounding box center [65, 88] width 5 height 5
click at [59, 87] on input "checkbox" at bounding box center [59, 89] width 4 height 4
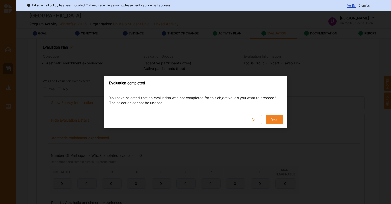
click at [275, 117] on button "Yes" at bounding box center [274, 119] width 17 height 10
checkbox input "true"
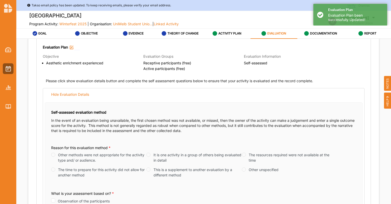
radio input "true"
click at [161, 102] on div "Self-assessed evaluation method In the event of an evaluation being unavailable…" at bounding box center [204, 178] width 318 height 152
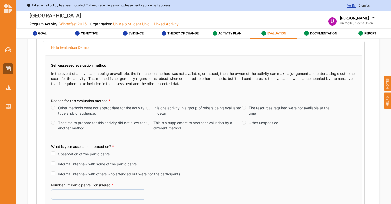
scroll to position [118, 0]
click at [163, 125] on label "This is a supplement to another evaluation by a different method" at bounding box center [198, 124] width 88 height 11
click at [151, 124] on input "This is a supplement to another evaluation by a different method" at bounding box center [149, 122] width 4 height 4
radio input "true"
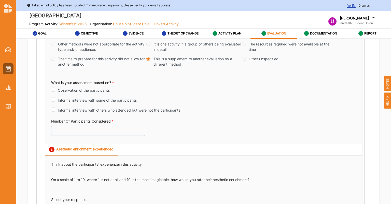
scroll to position [157, 0]
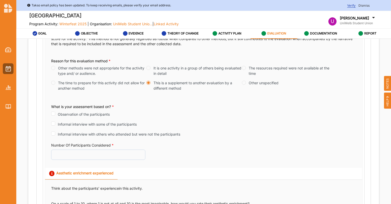
click at [84, 115] on label "Observation of the participants" at bounding box center [84, 113] width 52 height 5
click at [55, 115] on input "Observation of the participants" at bounding box center [53, 113] width 4 height 4
checkbox input "true"
radio input "true"
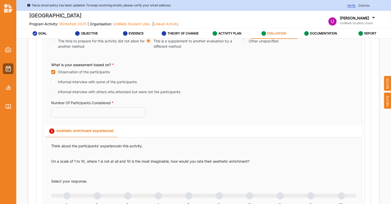
scroll to position [199, 0]
click at [88, 115] on input "Number Of Participants Considered *" at bounding box center [98, 112] width 94 height 10
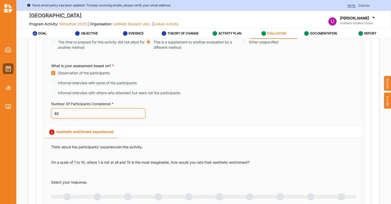
scroll to position [198, 0]
type input "4"
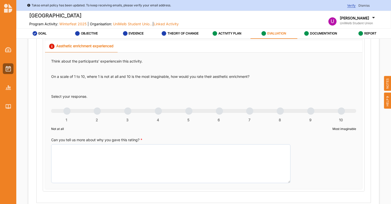
scroll to position [287, 0]
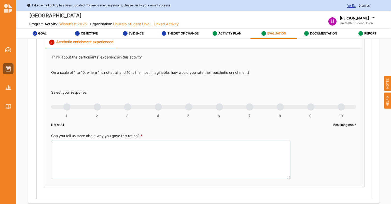
type input "10"
click at [276, 108] on div "1 2 3 4 5 6 7 8 9 10" at bounding box center [203, 110] width 305 height 4
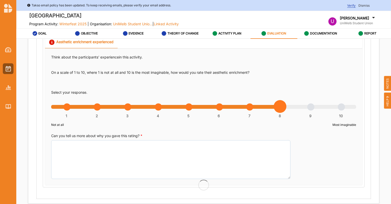
radio input "true"
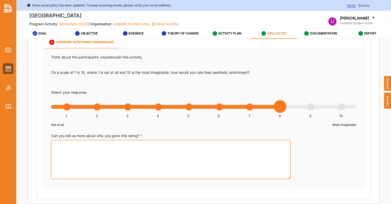
click at [252, 166] on textarea "Can you tell us more about why you gave this rating? *" at bounding box center [171, 159] width 240 height 39
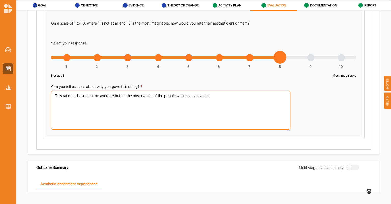
scroll to position [309, 0]
type textarea "This rating is based not on average but on the observation of the people who cl…"
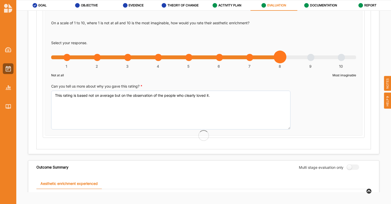
click at [203, 71] on div "Select your response. 1 2 3 4 5 6 7 8 9 10 Not at all Most imaginable" at bounding box center [203, 59] width 305 height 39
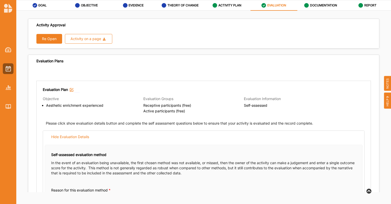
scroll to position [0, 0]
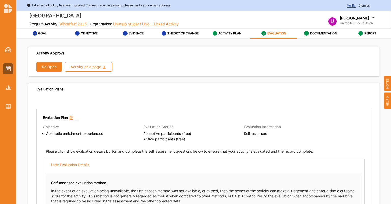
click at [277, 32] on label "EVALUATION" at bounding box center [277, 33] width 19 height 4
click at [221, 31] on label "ACTIVITY PLAN" at bounding box center [230, 33] width 23 height 4
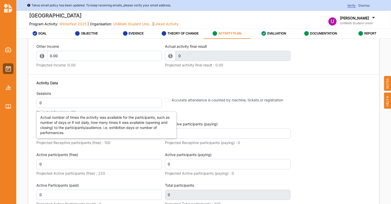
scroll to position [646, 0]
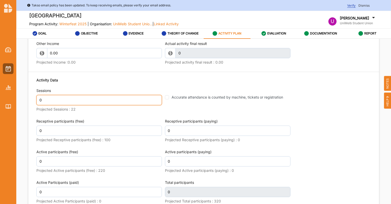
drag, startPoint x: 51, startPoint y: 113, endPoint x: 0, endPoint y: 109, distance: 51.6
click at [0, 109] on div "Takso email policy has been updated. To keep receiving emails, please verify yo…" at bounding box center [195, 116] width 391 height 232
type input "22"
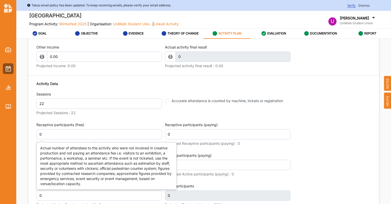
click at [90, 132] on div "Activity Data Sessions 22 Projected Sessions : 22 Accurate attendance is counte…" at bounding box center [203, 159] width 335 height 163
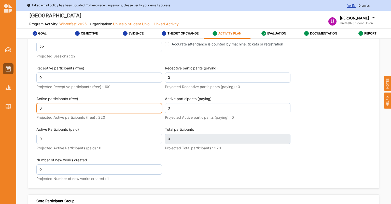
scroll to position [695, 0]
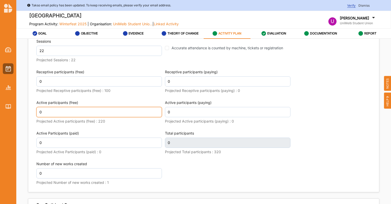
drag, startPoint x: 44, startPoint y: 123, endPoint x: 22, endPoint y: 123, distance: 22.7
click at [22, 123] on div "Activity Description Activity Name Tabletop Theatre Select Activity Type Perfor…" at bounding box center [203, 129] width 375 height 181
type input "178"
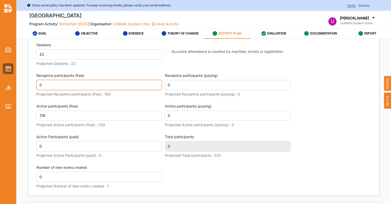
scroll to position [699, 0]
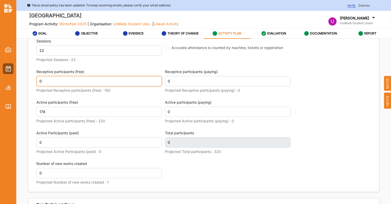
drag, startPoint x: 55, startPoint y: 94, endPoint x: 2, endPoint y: 95, distance: 52.5
click at [2, 95] on div "Takso email policy has been updated. To keep receiving emails, please verify yo…" at bounding box center [195, 116] width 391 height 232
type input "178"
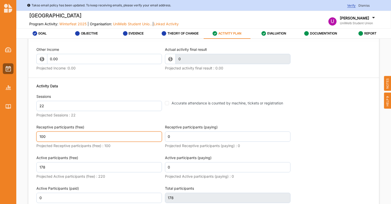
scroll to position [753, 0]
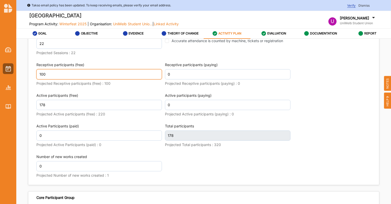
type input "100"
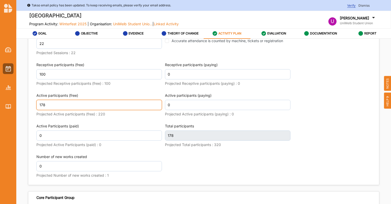
click at [112, 110] on input "178" at bounding box center [99, 105] width 126 height 10
type input "278"
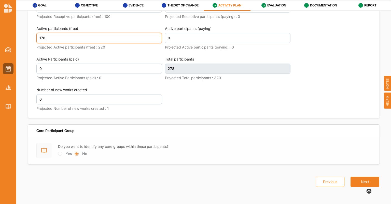
scroll to position [753, 0]
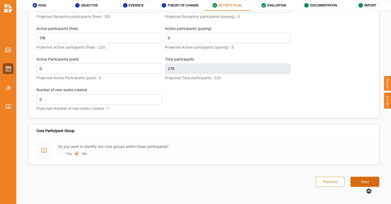
click at [358, 180] on button "Next" at bounding box center [365, 181] width 29 height 10
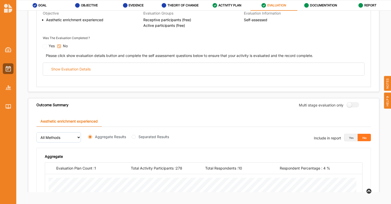
scroll to position [78, 0]
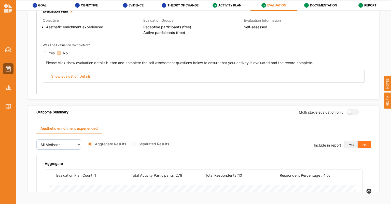
click at [347, 144] on button "Yes" at bounding box center [352, 145] width 14 height 8
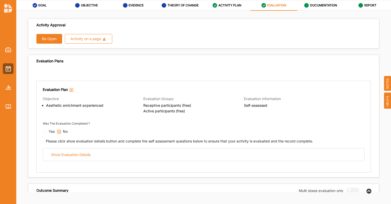
scroll to position [0, 0]
click at [224, 6] on label "ACTIVITY PLAN" at bounding box center [230, 5] width 23 height 4
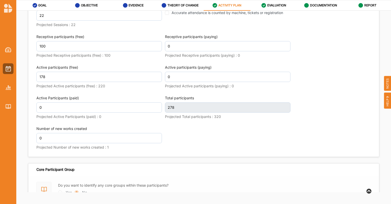
scroll to position [702, 0]
drag, startPoint x: 43, startPoint y: 121, endPoint x: 34, endPoint y: 123, distance: 9.2
click at [34, 123] on div "Other Income 0.00 Projected Income : 0.00 Actual activity final result 0 This f…" at bounding box center [203, 53] width 351 height 205
type input "3"
type input "1"
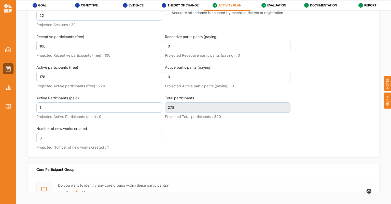
click at [176, 146] on div "Activity Data Sessions 22 Projected Sessions : 22 Accurate attendance is counte…" at bounding box center [203, 71] width 335 height 163
type input "279"
drag, startPoint x: 176, startPoint y: 146, endPoint x: 25, endPoint y: 120, distance: 153.3
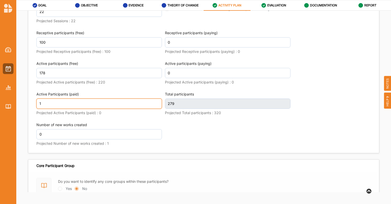
scroll to position [702, 0]
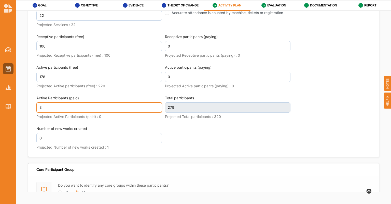
type input "3"
click at [189, 148] on div "Activity Data Sessions 22 Projected Sessions : 22 Accurate attendance is counte…" at bounding box center [203, 71] width 335 height 163
type input "281"
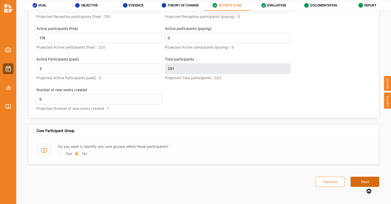
click at [361, 182] on button "Next" at bounding box center [365, 181] width 29 height 10
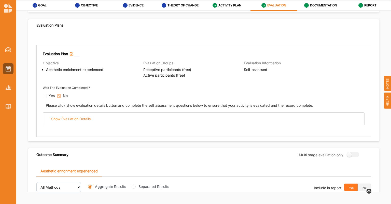
scroll to position [35, 0]
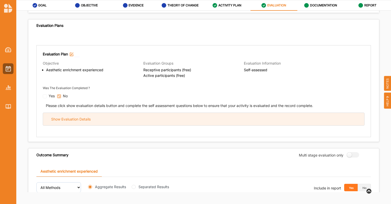
click at [101, 116] on div "Show Evaluation Details" at bounding box center [204, 119] width 322 height 12
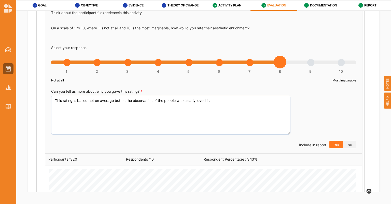
scroll to position [290, 0]
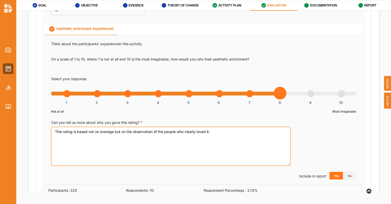
click at [227, 131] on textarea "This rating is based not on average but on the observation of the people who cl…" at bounding box center [171, 146] width 240 height 39
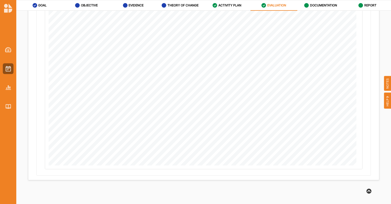
scroll to position [841, 0]
type textarea "This rating is based not on average but on the observation of the people who cl…"
click at [360, 179] on button "Next" at bounding box center [365, 182] width 29 height 10
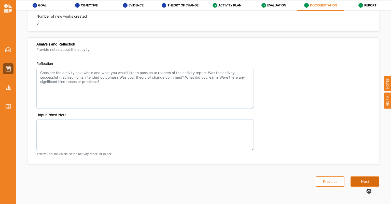
scroll to position [368, 0]
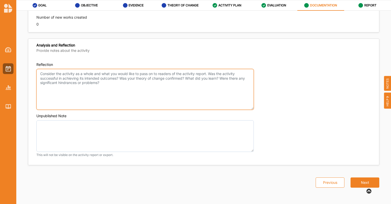
click at [222, 100] on textarea "Reflection" at bounding box center [145, 89] width 218 height 41
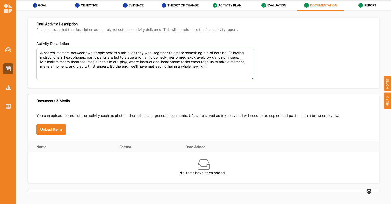
scroll to position [0, 0]
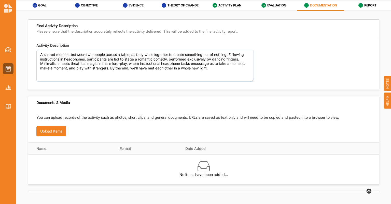
type textarea "The data will not reflect true engagement - the attached report has detailed ob…"
click at [56, 133] on button "Upload Items" at bounding box center [51, 131] width 30 height 10
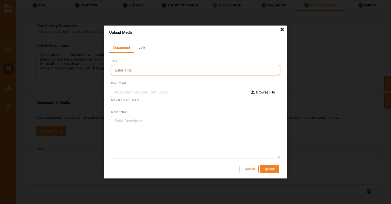
click at [146, 72] on input "Title" at bounding box center [195, 70] width 169 height 10
type input "Show Report Day 1"
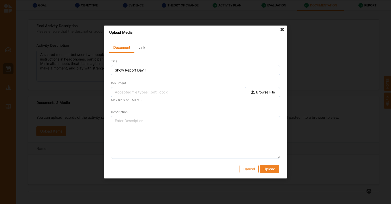
click at [263, 90] on label "Browse File" at bounding box center [263, 92] width 33 height 10
click at [0, 0] on input "Document" at bounding box center [0, 0] width 0 height 0
type input "1.Tabletop Theatre - Show Report [DATE].pdf"
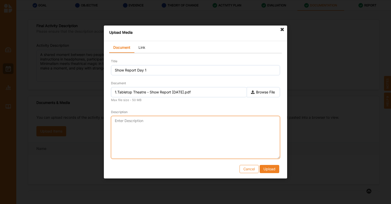
click at [143, 130] on textarea "Description" at bounding box center [195, 137] width 169 height 43
type textarea "This file is the detailed breakdown of engagement on day 1."
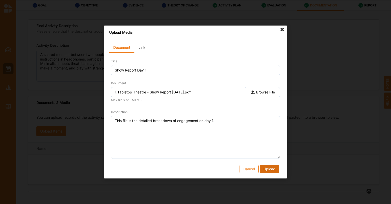
click at [271, 169] on button "Upload" at bounding box center [270, 169] width 20 height 8
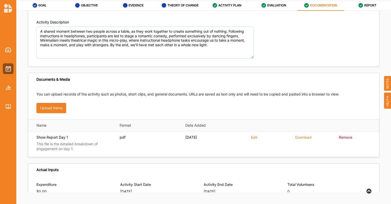
scroll to position [23, 0]
click at [52, 108] on button "Upload Items" at bounding box center [51, 107] width 30 height 10
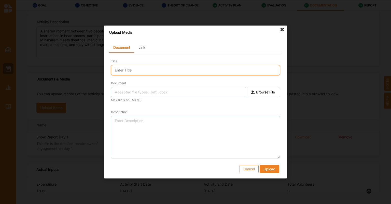
click at [171, 71] on input "Title" at bounding box center [195, 70] width 169 height 10
type input "Show Report Day 2"
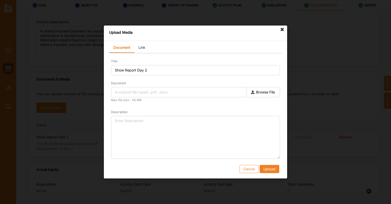
click at [266, 93] on label "Browse File" at bounding box center [263, 92] width 33 height 10
click at [0, 0] on input "Document" at bounding box center [0, 0] width 0 height 0
type input "2.Tabletop Theatre - Show Report [DATE].pdf"
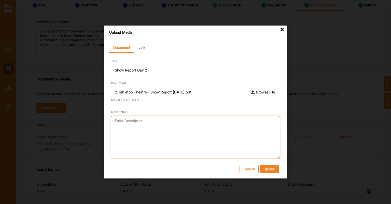
click at [136, 144] on textarea "Description" at bounding box center [195, 137] width 169 height 43
type textarea "This is the detailed show report on day 2."
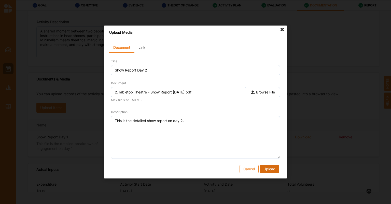
click at [271, 167] on button "Upload" at bounding box center [270, 169] width 20 height 8
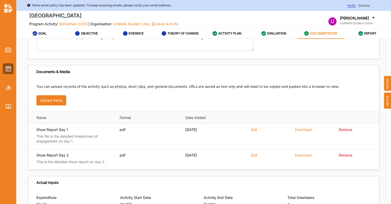
scroll to position [59, 0]
click at [49, 99] on button "Upload Items" at bounding box center [51, 100] width 30 height 10
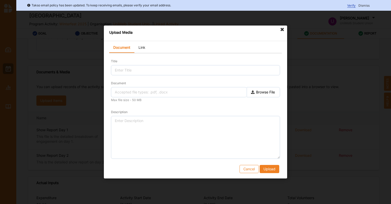
click at [268, 91] on label "Browse File" at bounding box center [263, 92] width 33 height 10
click at [0, 0] on input "Document" at bounding box center [0, 0] width 0 height 0
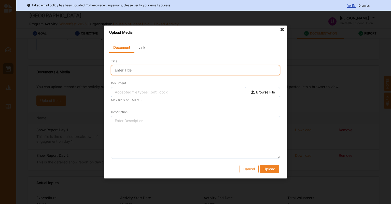
click at [133, 67] on input "Title" at bounding box center [195, 70] width 169 height 10
click at [133, 67] on input "T" at bounding box center [195, 70] width 169 height 10
type input "Tabletop Theatre by Aquila"
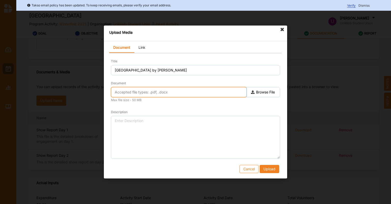
click at [187, 93] on input "text" at bounding box center [179, 92] width 136 height 10
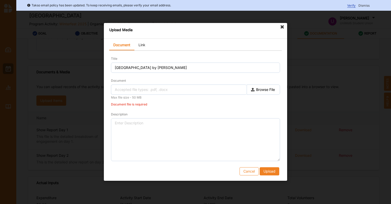
click at [270, 90] on label "Browse File" at bounding box center [263, 89] width 33 height 10
click at [0, 0] on input "Document" at bounding box center [0, 0] width 0 height 0
click at [143, 44] on link "Link" at bounding box center [142, 45] width 15 height 10
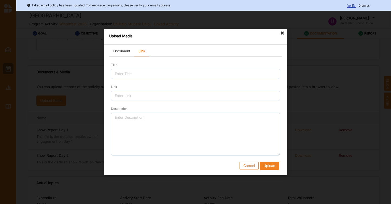
click at [121, 54] on link "Document" at bounding box center [121, 51] width 25 height 10
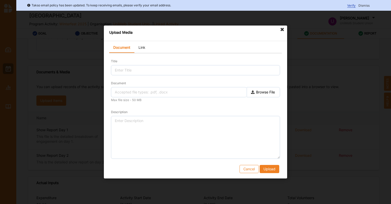
click at [144, 47] on link "Link" at bounding box center [142, 48] width 15 height 10
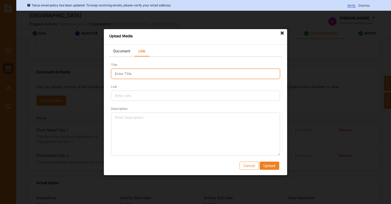
click at [142, 71] on input "Title" at bounding box center [195, 74] width 169 height 10
type input "Tabletop Theatre by Aqila"
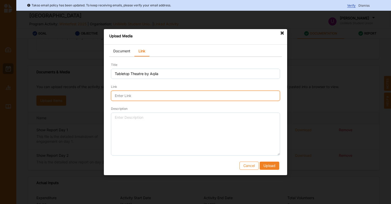
click at [123, 95] on input "Link" at bounding box center [195, 95] width 169 height 10
paste input "I believe based on observaiton that this is because previously it had volunteer…"
type input "I believe based on observaiton that this is because previously it had volunteer…"
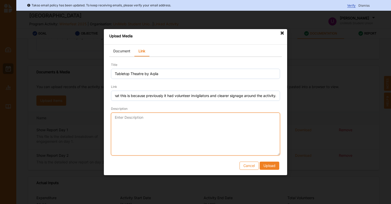
scroll to position [0, 0]
click at [139, 142] on textarea "Description" at bounding box center [195, 133] width 169 height 43
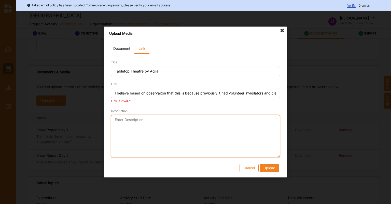
paste textarea "I believe based on observaiton that this is because previously it had volunteer…"
type textarea "I believe based on observaiton that this is because previously it had volunteer…"
drag, startPoint x: 189, startPoint y: 133, endPoint x: 33, endPoint y: 105, distance: 159.1
click at [33, 105] on div "Upload Media Document Link Title Tabletop Theatre by Aqila Link I believe based…" at bounding box center [195, 102] width 391 height 204
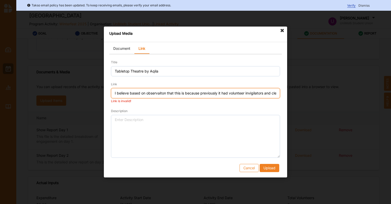
click at [129, 94] on input "I believe based on observaiton that this is because previously it had volunteer…" at bounding box center [195, 93] width 169 height 10
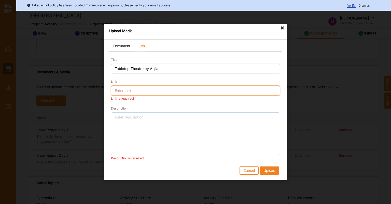
paste input "https://unimelbcloud.sharepoint.com/:f:/r/teams/UMSUEventsTeamsite/Shared%20Doc…"
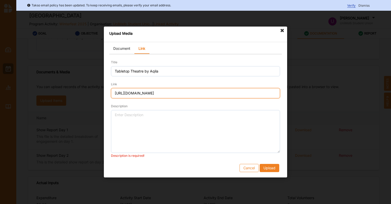
scroll to position [0, 209]
type input "https://unimelbcloud.sharepoint.com/:f:/r/teams/UMSUEventsTeamsite/Shared%20Doc…"
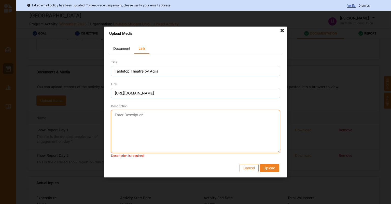
click at [201, 126] on textarea "Description" at bounding box center [195, 131] width 169 height 43
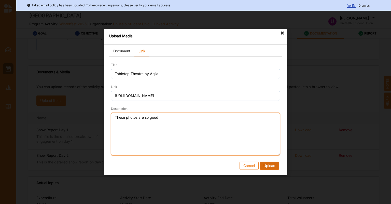
type textarea "These photos are so good"
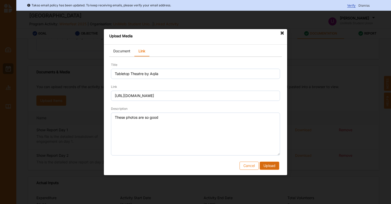
click at [272, 166] on button "Upload" at bounding box center [270, 165] width 20 height 8
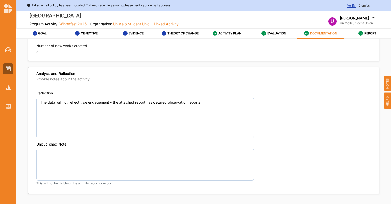
scroll to position [28, 0]
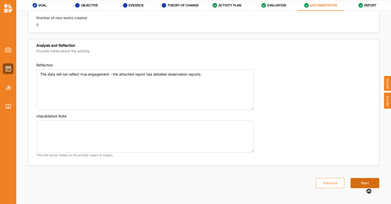
click at [368, 182] on button "Next" at bounding box center [365, 183] width 29 height 10
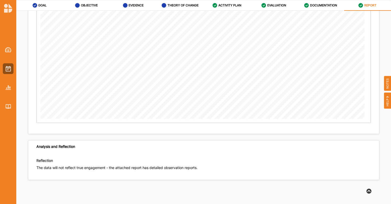
scroll to position [801, 0]
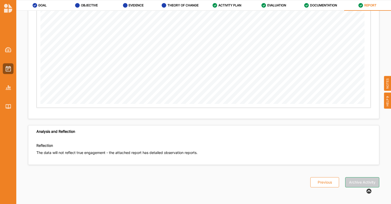
click at [368, 182] on button "Archive Activity" at bounding box center [363, 182] width 34 height 10
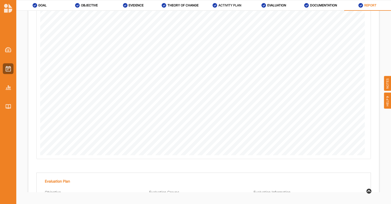
scroll to position [281, 0]
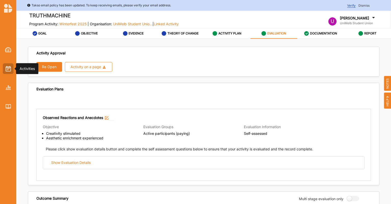
click at [8, 70] on img at bounding box center [8, 69] width 5 height 6
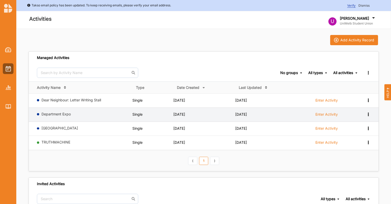
click at [368, 101] on icon at bounding box center [368, 100] width 4 height 4
click at [321, 113] on label "Enter Activity" at bounding box center [327, 114] width 22 height 5
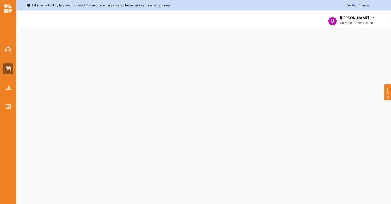
select select "1"
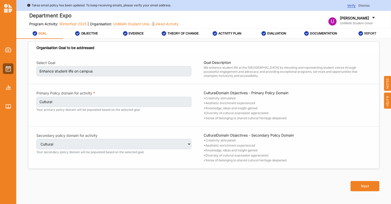
click at [366, 32] on label "REPORT" at bounding box center [371, 33] width 12 height 4
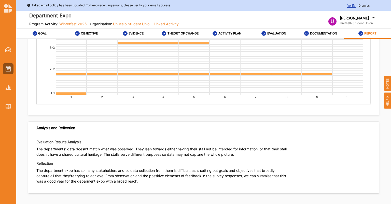
scroll to position [28, 0]
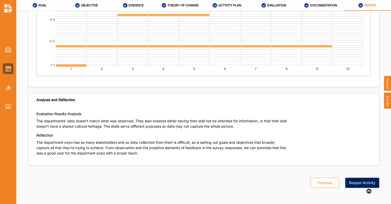
click at [356, 178] on button "Reopen Activity" at bounding box center [363, 182] width 34 height 10
click at [321, 5] on label "DOCUMENTATION" at bounding box center [323, 5] width 27 height 4
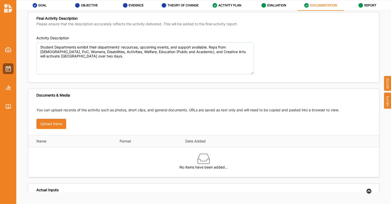
scroll to position [7, 0]
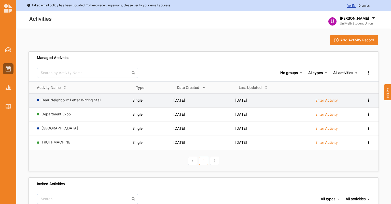
click at [327, 100] on label "Enter Activity" at bounding box center [327, 100] width 22 height 5
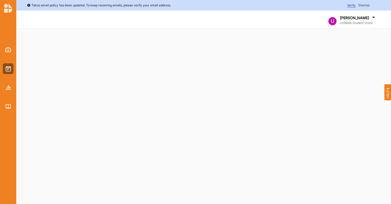
select select "1"
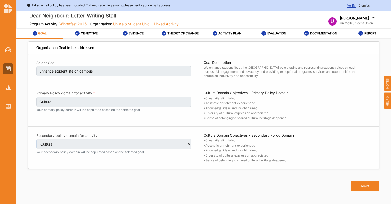
scroll to position [28, 0]
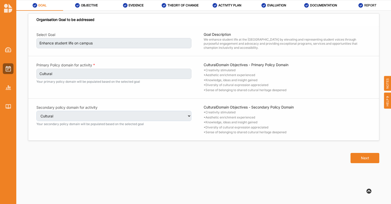
click at [362, 2] on div "REPORT" at bounding box center [368, 5] width 18 height 9
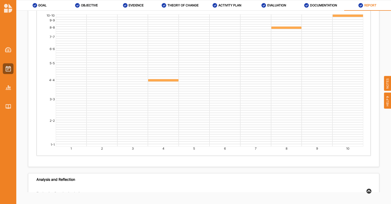
scroll to position [1846, 0]
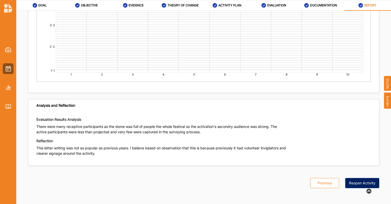
click at [361, 184] on button "Reopen Activity" at bounding box center [363, 183] width 34 height 10
click at [320, 6] on label "DOCUMENTATION" at bounding box center [323, 5] width 27 height 4
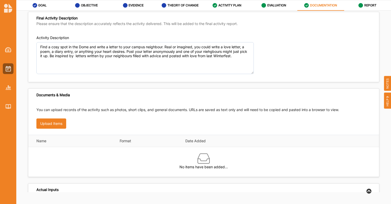
scroll to position [7, 0]
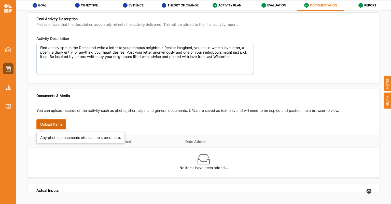
click at [46, 127] on button "Upload Items" at bounding box center [51, 124] width 30 height 10
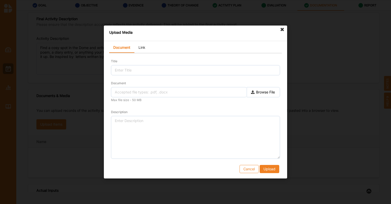
click at [142, 47] on link "Link" at bounding box center [142, 48] width 15 height 10
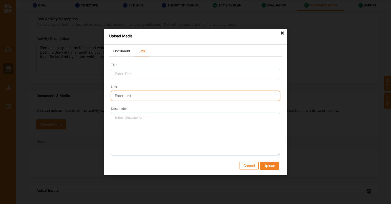
click at [133, 94] on input "Link" at bounding box center [195, 95] width 169 height 10
paste input "[URL][DOMAIN_NAME]"
type input "[URL][DOMAIN_NAME]"
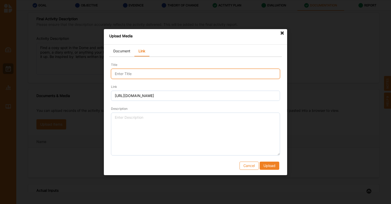
scroll to position [0, 0]
click at [133, 73] on input "Title" at bounding box center [195, 74] width 169 height 10
type input "Letter Writing"
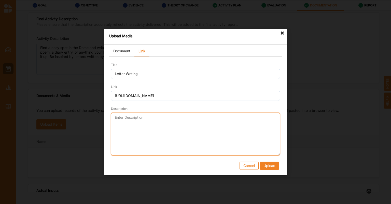
click at [133, 134] on textarea "Description" at bounding box center [195, 133] width 169 height 43
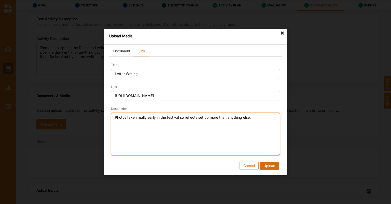
type textarea "Photos taken really early in the festival so reflects set up more than anything…"
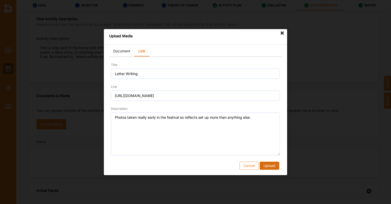
click at [269, 168] on button "Upload" at bounding box center [270, 165] width 20 height 8
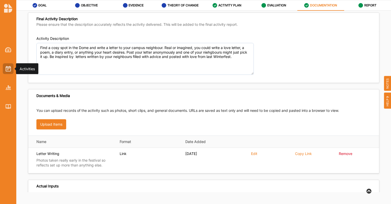
click at [9, 69] on img at bounding box center [8, 69] width 5 height 6
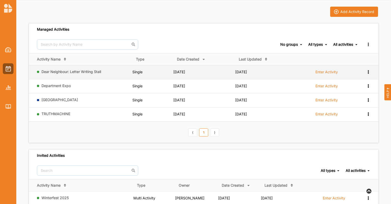
click at [333, 72] on label "Enter Activity" at bounding box center [327, 72] width 22 height 5
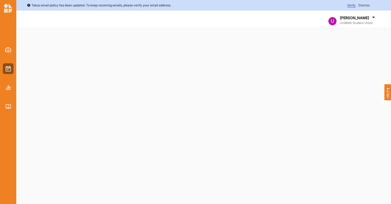
select select "1"
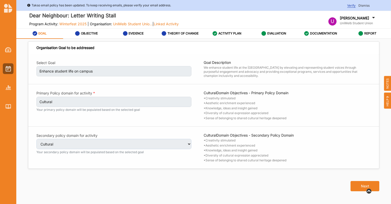
scroll to position [28, 0]
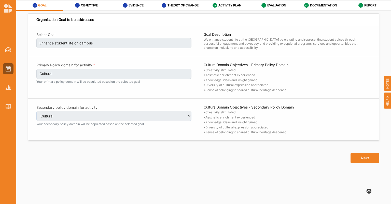
click at [365, 6] on label "REPORT" at bounding box center [371, 5] width 12 height 4
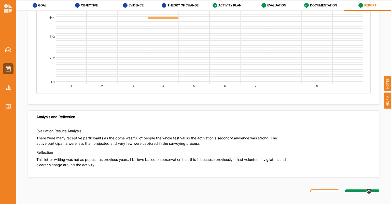
scroll to position [1846, 0]
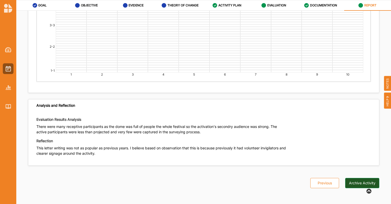
click at [360, 186] on button "Archive Activity" at bounding box center [363, 183] width 34 height 10
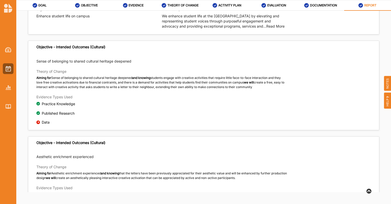
scroll to position [0, 0]
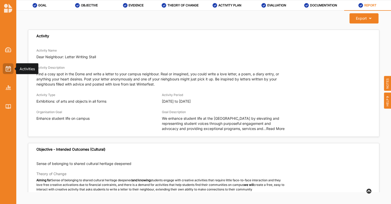
click at [7, 71] on img at bounding box center [8, 69] width 5 height 6
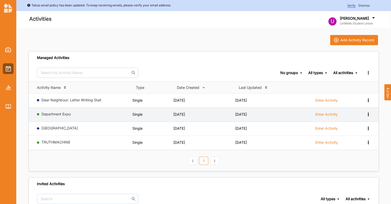
click at [316, 115] on label "Enter Activity" at bounding box center [327, 114] width 22 height 5
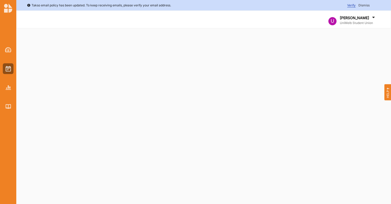
select select "1"
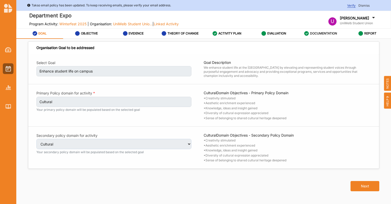
click at [314, 32] on label "DOCUMENTATION" at bounding box center [323, 33] width 27 height 4
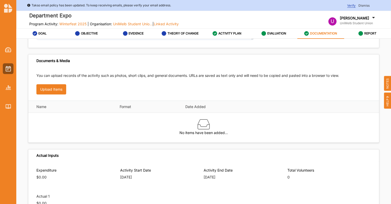
scroll to position [70, 0]
click at [58, 89] on button "Upload Items" at bounding box center [51, 89] width 30 height 10
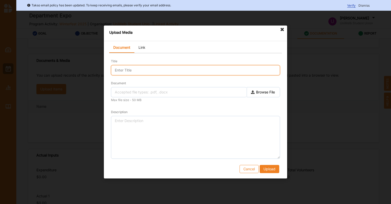
click at [137, 74] on input "Title" at bounding box center [195, 70] width 169 height 10
type input "Creative Arts Department Photos"
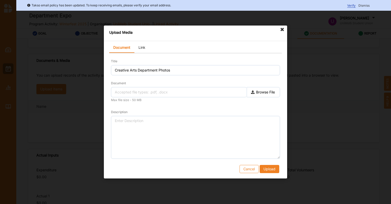
click at [144, 50] on link "Link" at bounding box center [142, 48] width 15 height 10
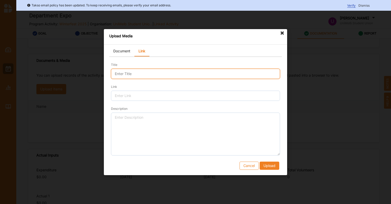
click at [134, 72] on input "Title" at bounding box center [195, 74] width 169 height 10
type input "Creative Arts Department Photos"
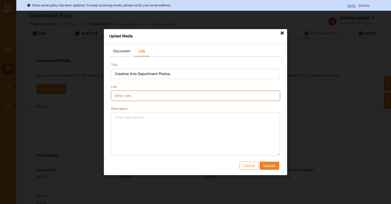
click at [122, 97] on input "Link" at bounding box center [195, 95] width 169 height 10
paste input "[URL][DOMAIN_NAME]"
type input "[URL][DOMAIN_NAME]"
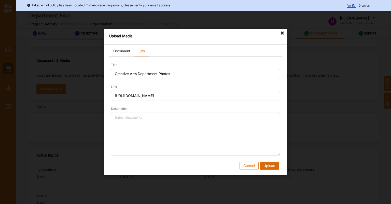
click at [271, 165] on button "Upload" at bounding box center [270, 165] width 20 height 8
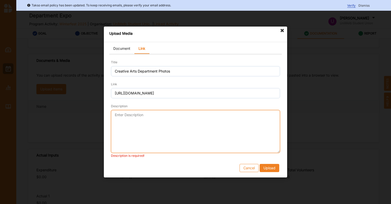
click at [181, 114] on textarea "Description" at bounding box center [195, 131] width 169 height 43
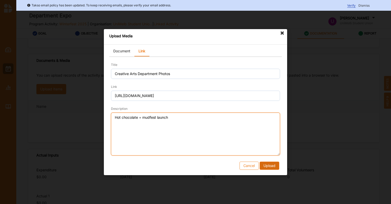
type textarea "Hot chocolate = mudfest launch"
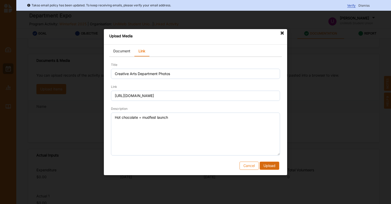
click at [273, 165] on button "Upload" at bounding box center [270, 165] width 20 height 8
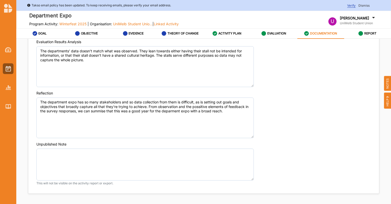
scroll to position [28, 0]
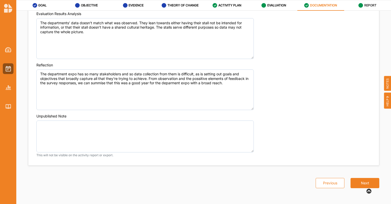
click at [364, 2] on div "REPORT" at bounding box center [368, 5] width 18 height 9
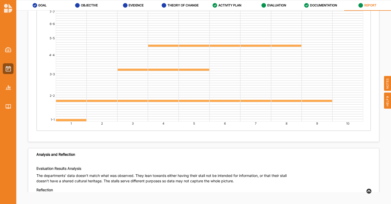
scroll to position [1846, 0]
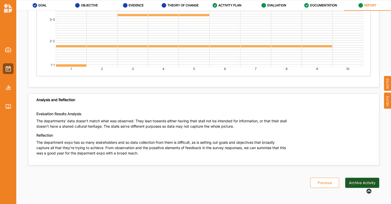
click at [359, 181] on button "Archive Activity" at bounding box center [363, 182] width 34 height 10
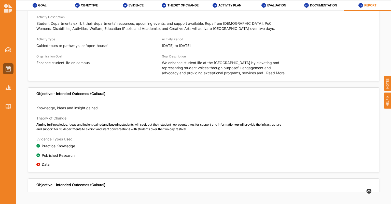
scroll to position [0, 0]
